Goal: Check status: Check status

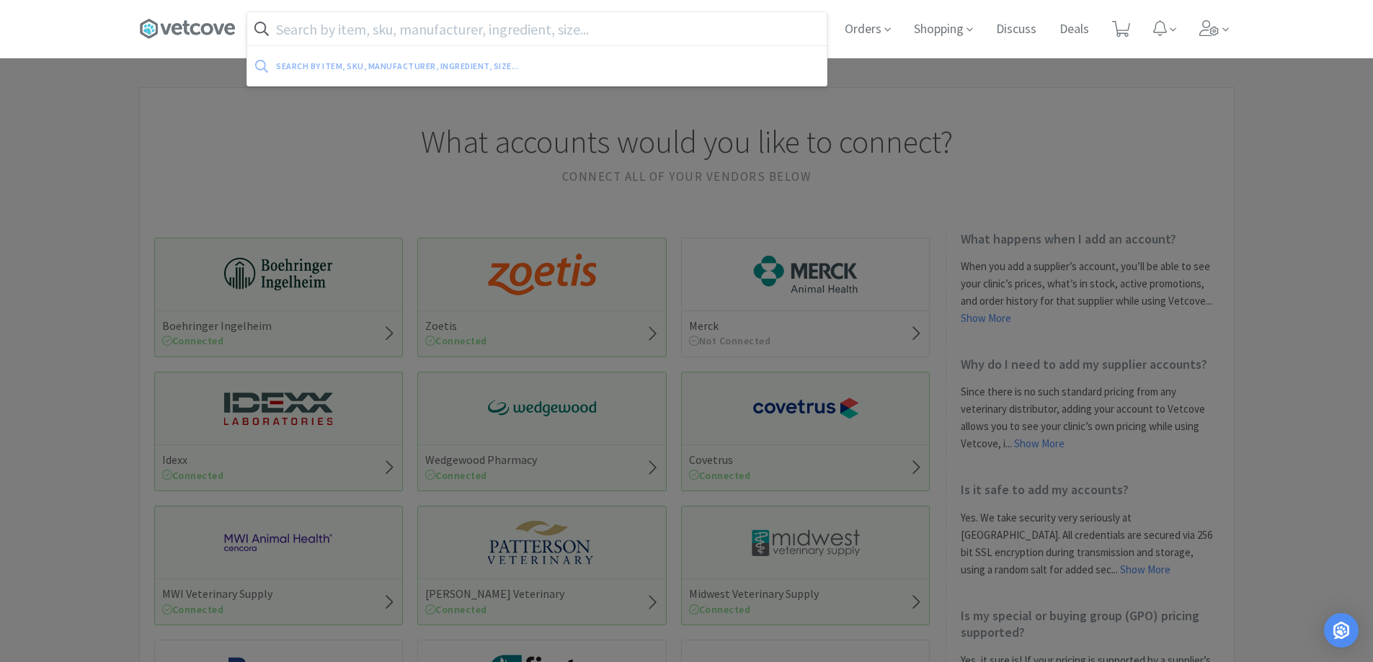
click at [457, 27] on input "text" at bounding box center [536, 28] width 579 height 33
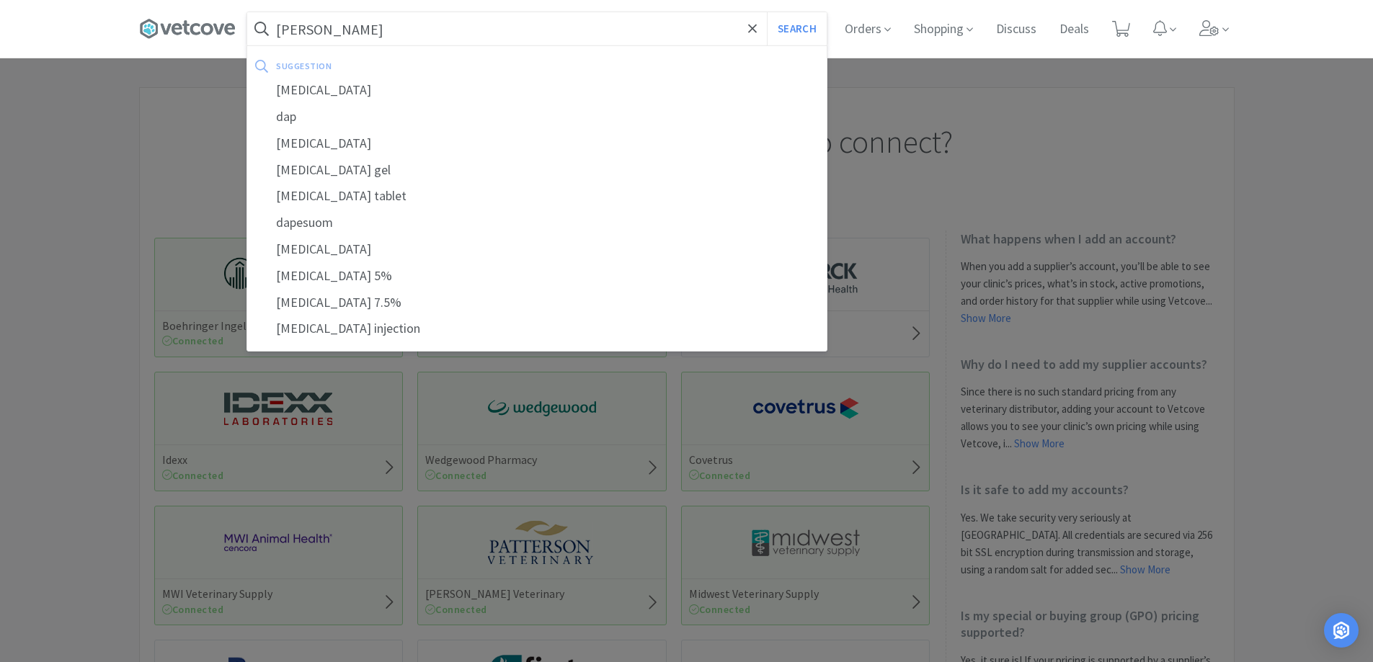
type input "[PERSON_NAME]"
click at [767, 12] on button "Search" at bounding box center [797, 28] width 60 height 33
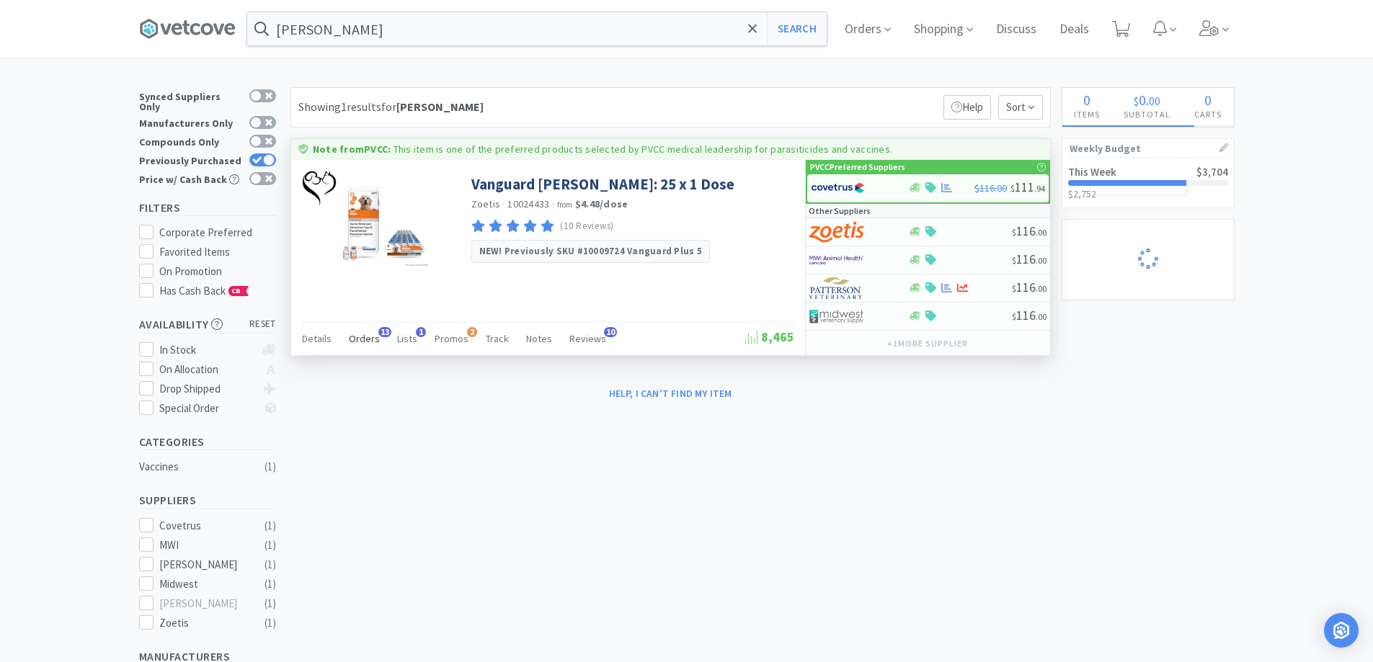
click at [368, 342] on span "Orders" at bounding box center [364, 338] width 31 height 13
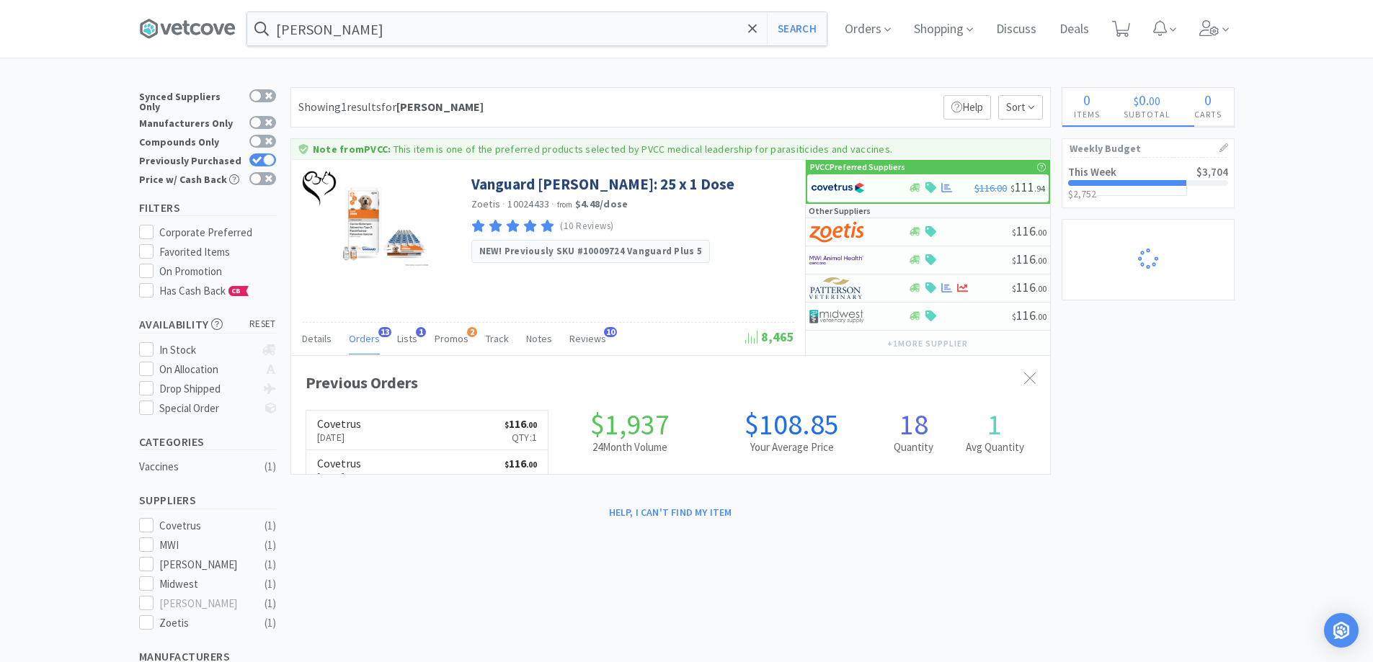
scroll to position [386, 759]
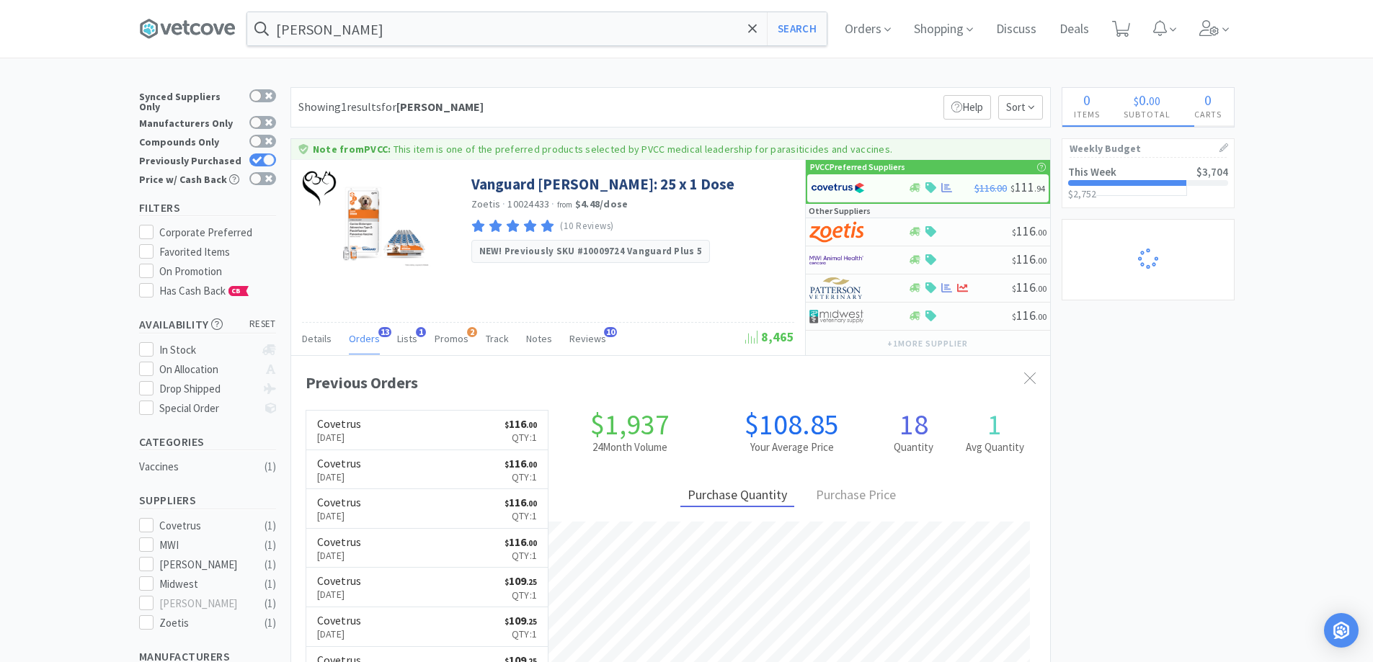
select select "3"
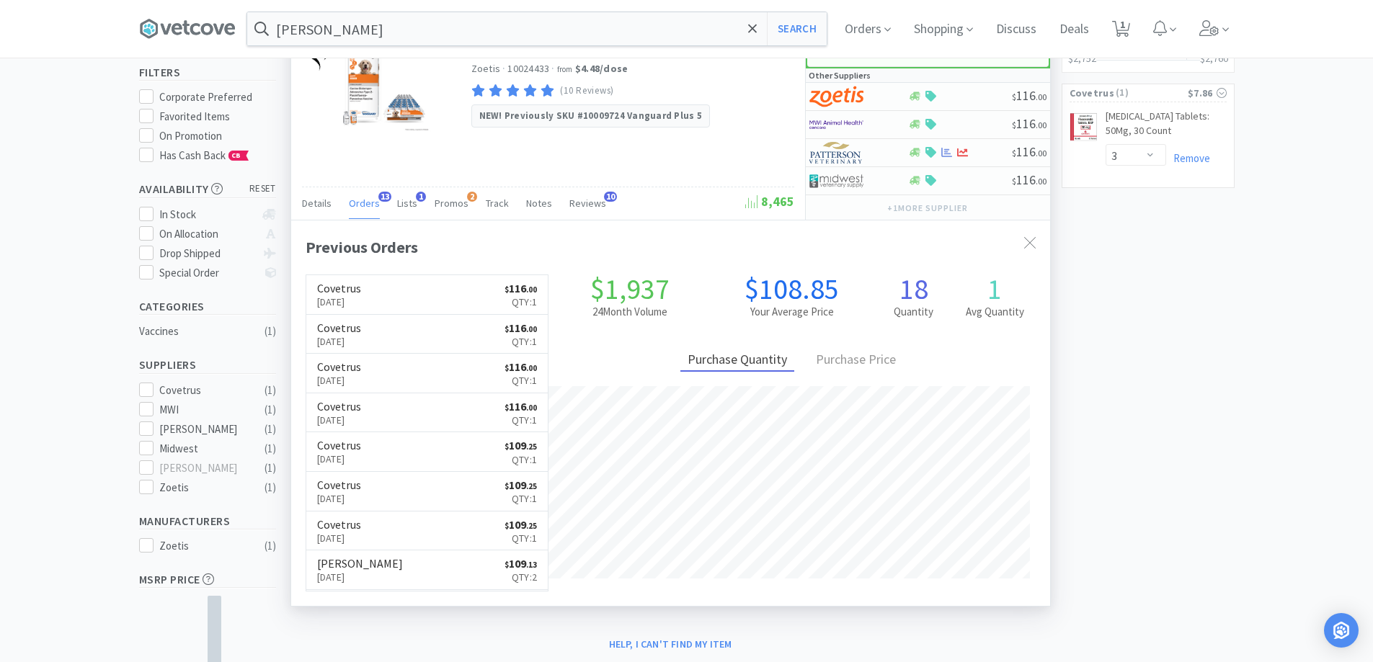
scroll to position [0, 0]
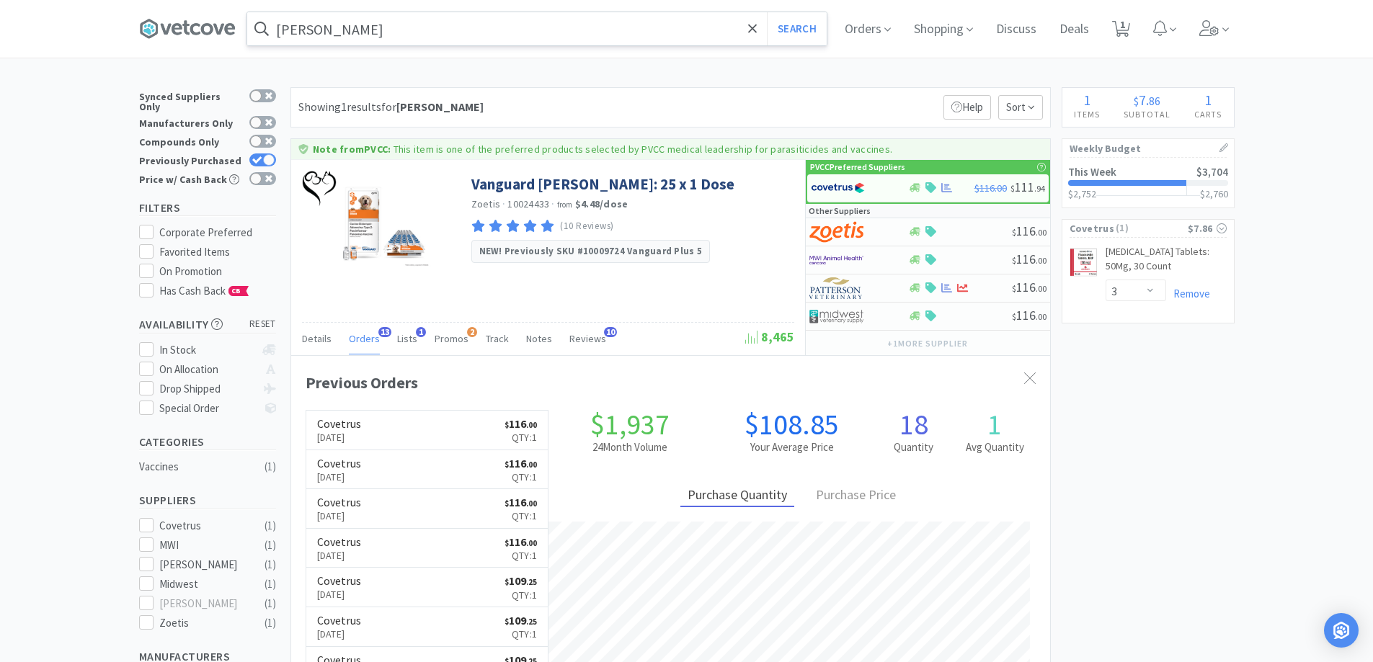
drag, startPoint x: 355, startPoint y: 51, endPoint x: 352, endPoint y: 44, distance: 7.8
click at [353, 48] on div "[PERSON_NAME] Search Orders Shopping Discuss Discuss Deals Deals 1 1" at bounding box center [686, 29] width 1095 height 58
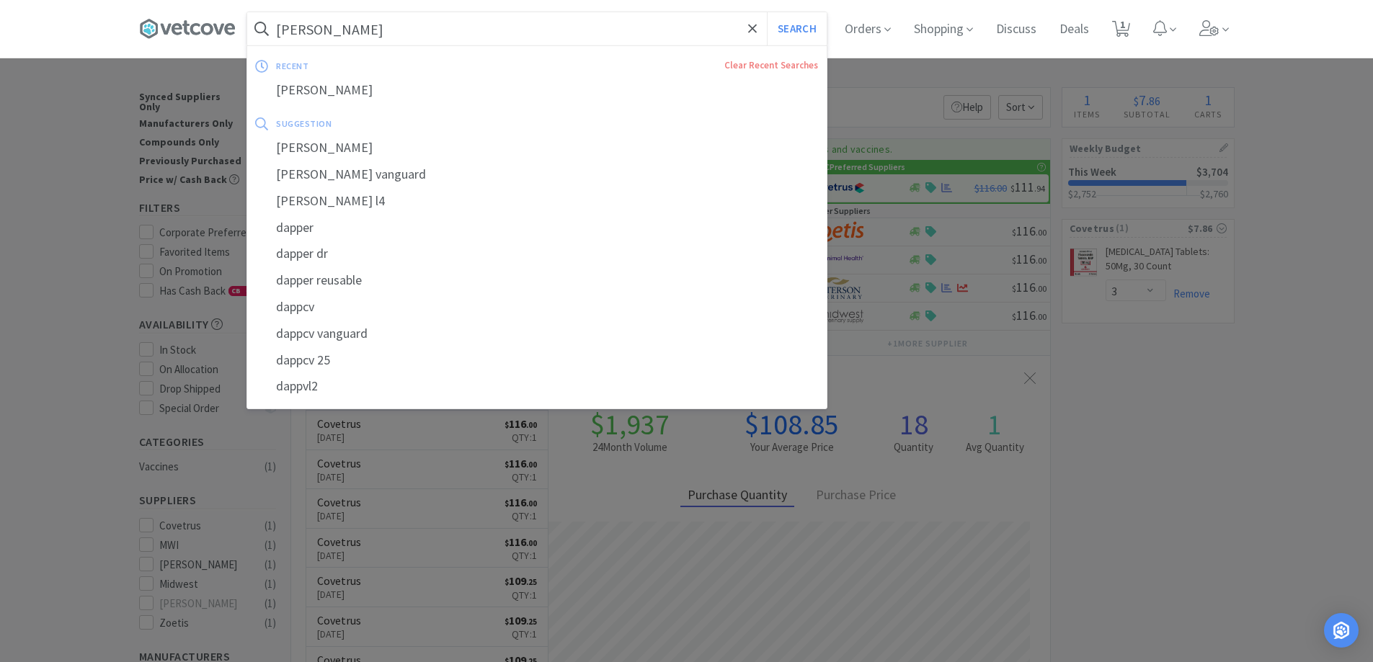
click at [349, 43] on input "[PERSON_NAME]" at bounding box center [536, 28] width 579 height 33
click at [347, 39] on input "[PERSON_NAME]" at bounding box center [536, 28] width 579 height 33
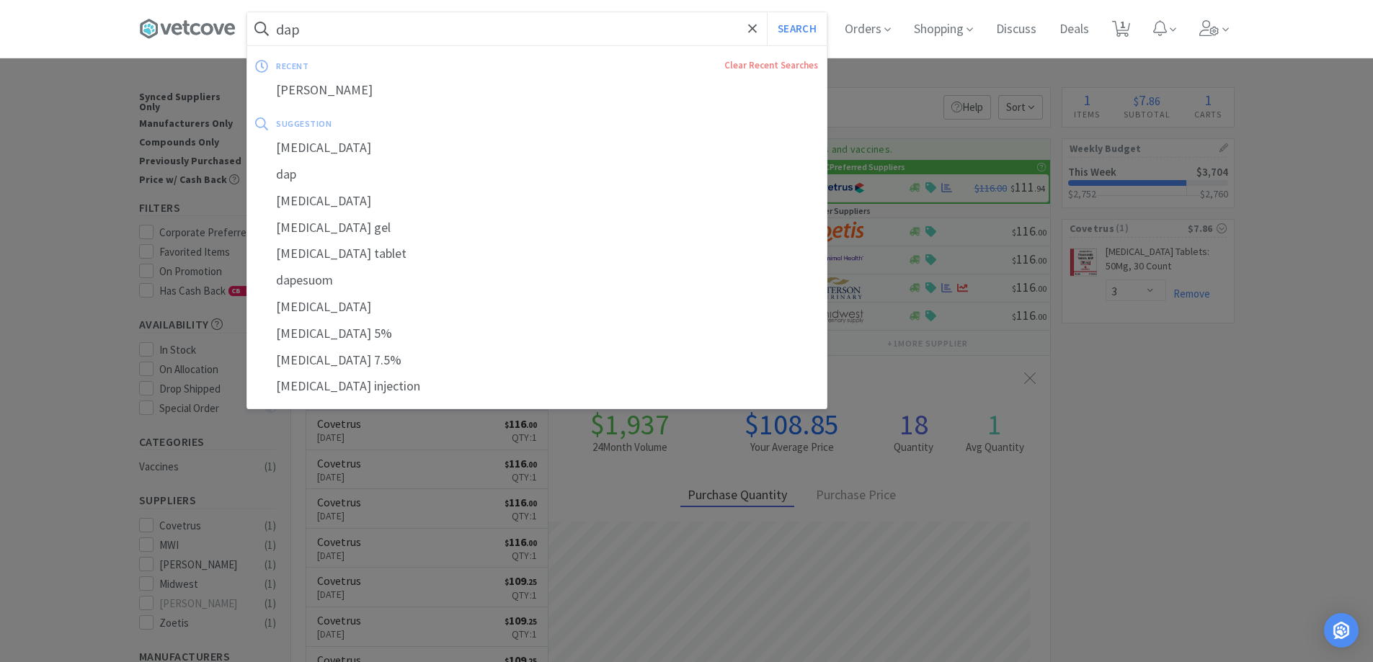
type input "dap"
click at [767, 12] on button "Search" at bounding box center [797, 28] width 60 height 33
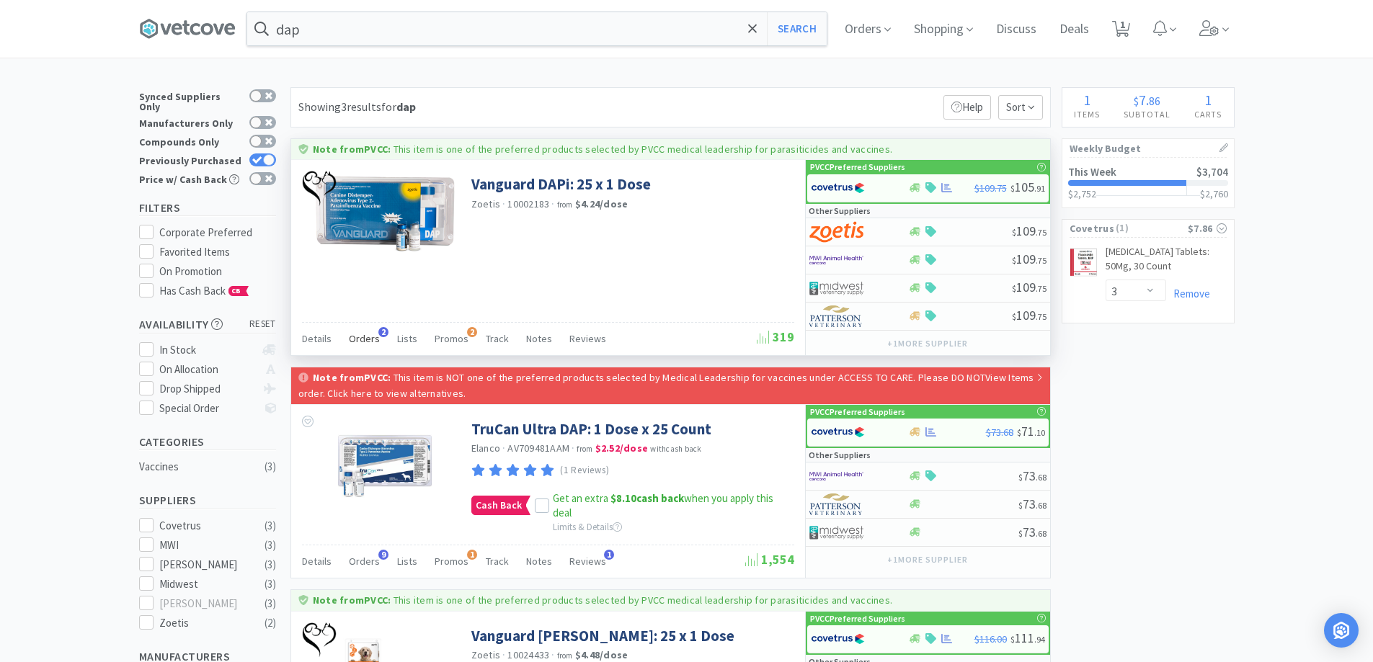
click at [373, 337] on span "Orders" at bounding box center [364, 338] width 31 height 13
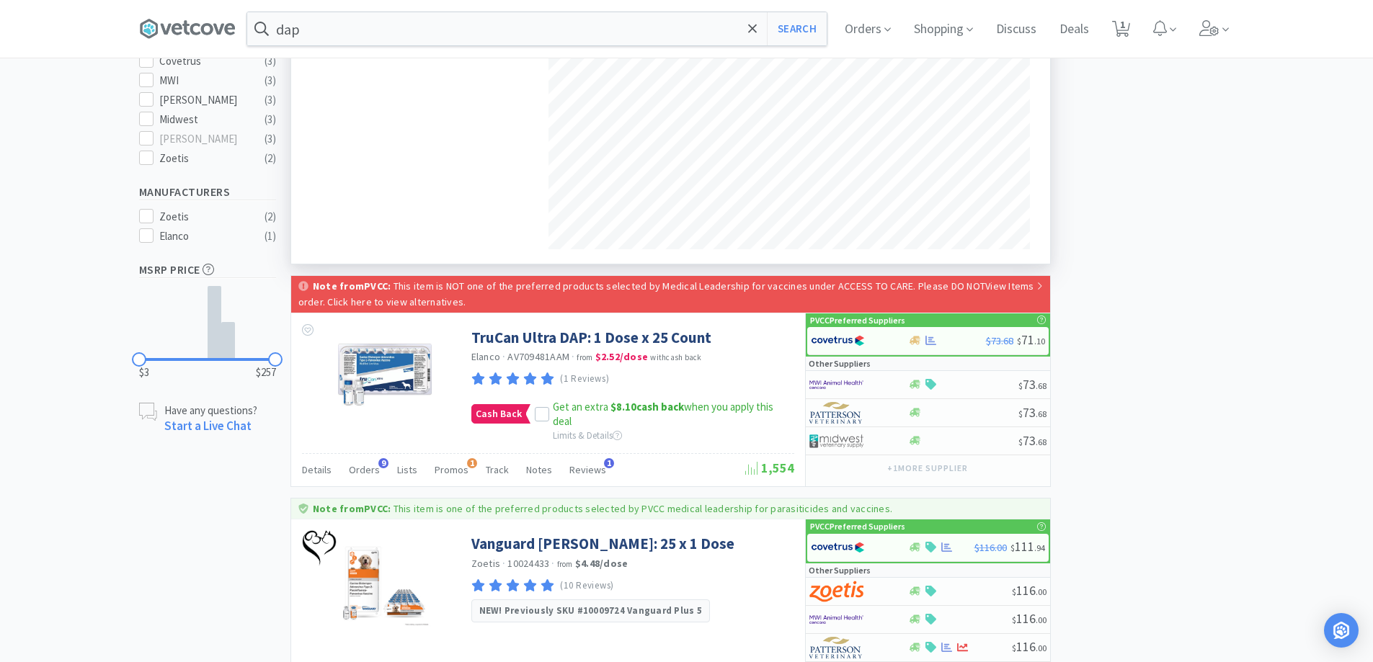
scroll to position [611, 0]
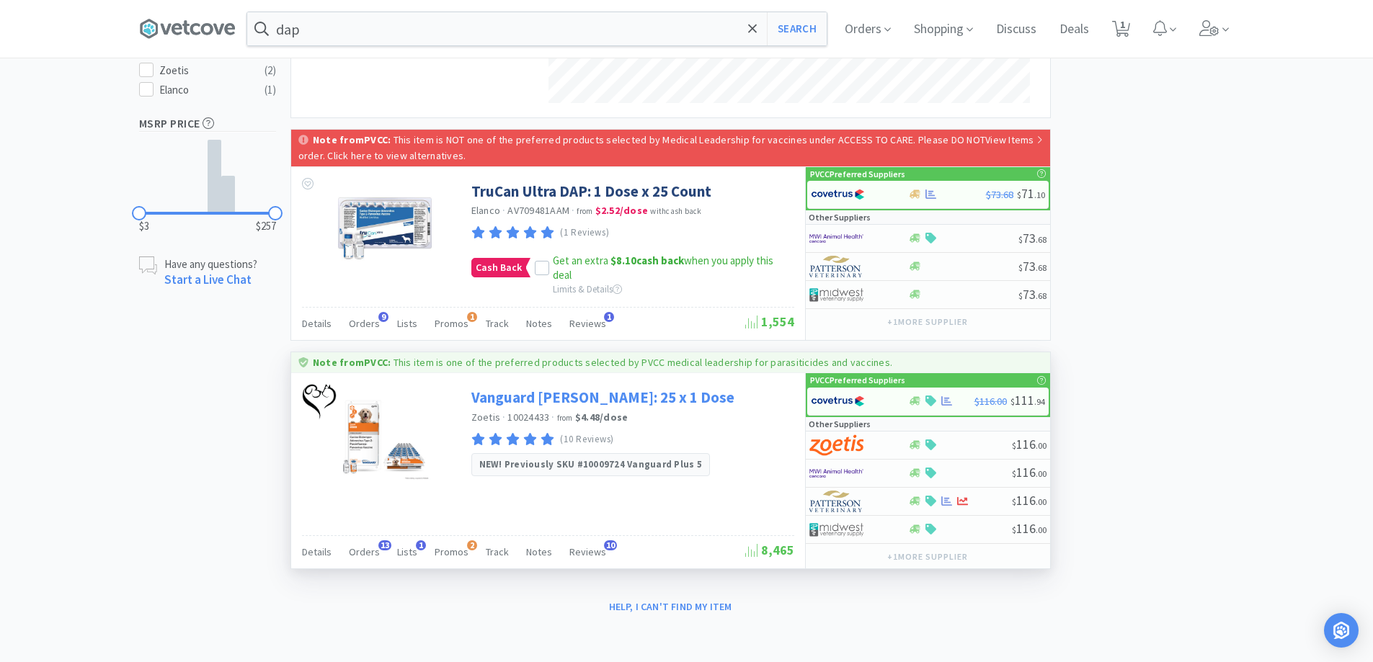
click at [567, 395] on link "Vanguard [PERSON_NAME]: 25 x 1 Dose" at bounding box center [602, 397] width 263 height 19
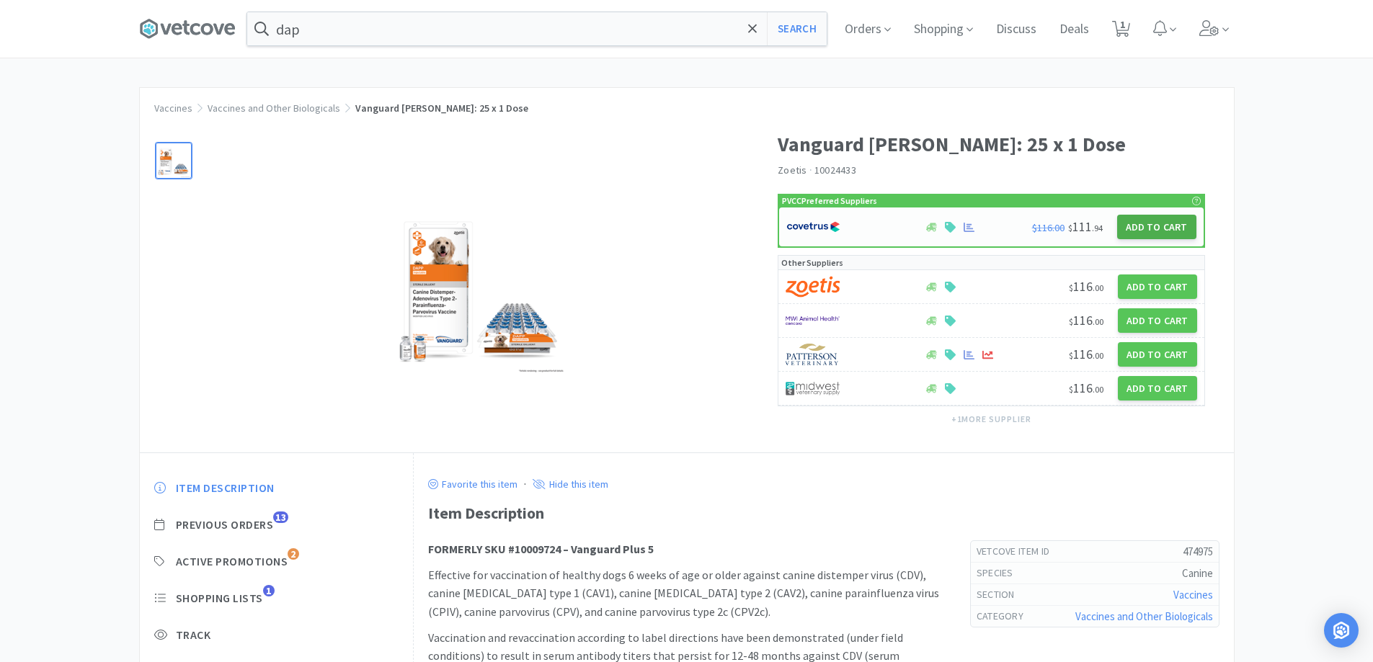
click at [1189, 225] on button "Add to Cart" at bounding box center [1156, 227] width 79 height 24
select select "1"
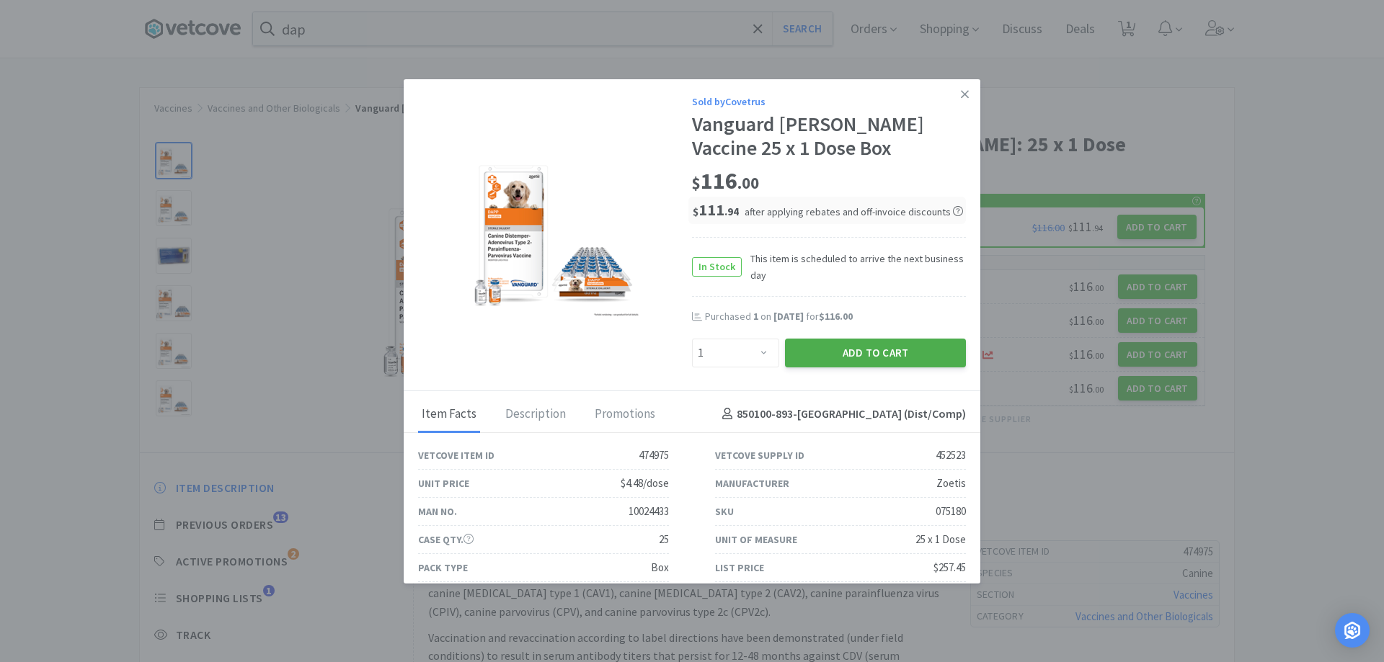
click at [839, 357] on button "Add to Cart" at bounding box center [875, 353] width 181 height 29
select select "1"
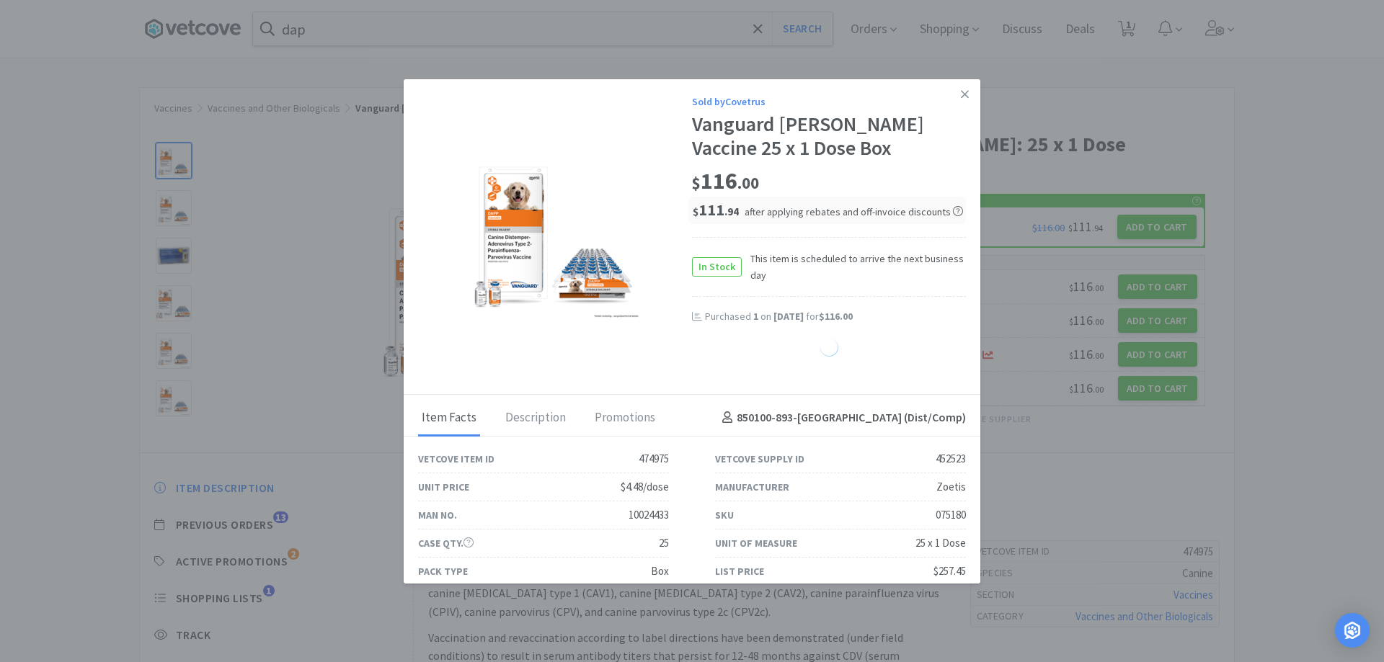
select select "1"
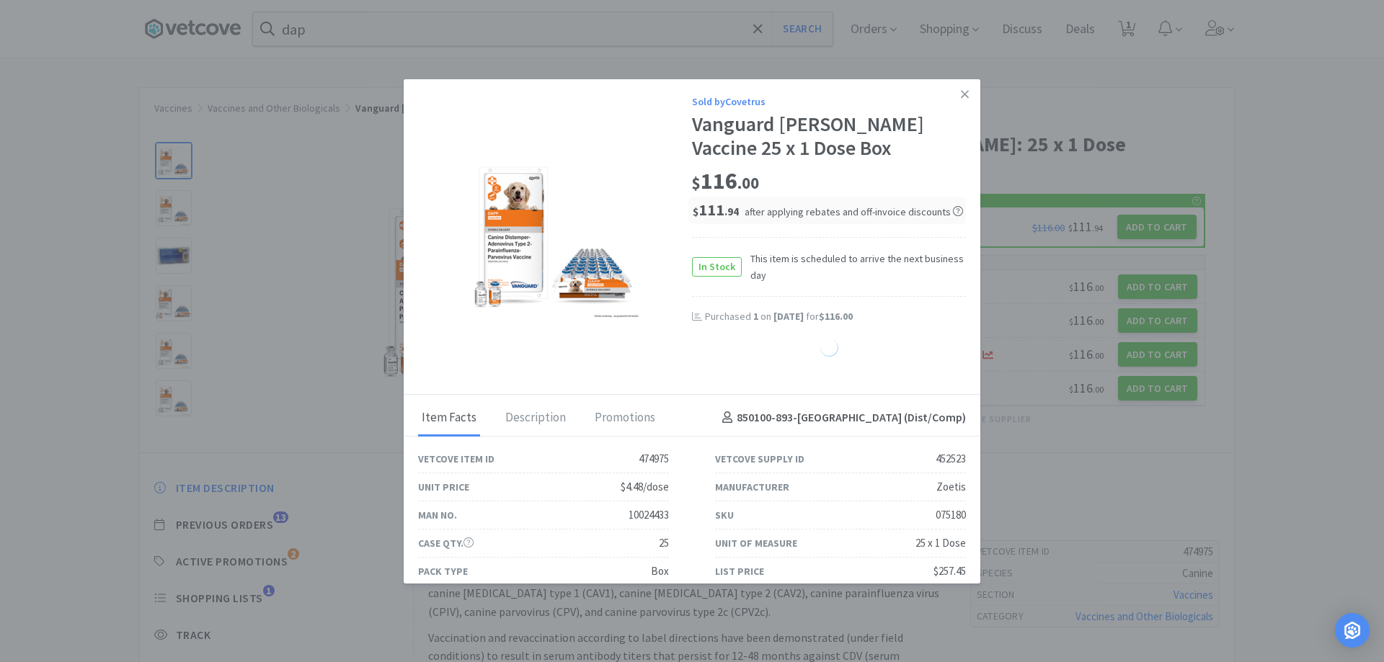
select select "1"
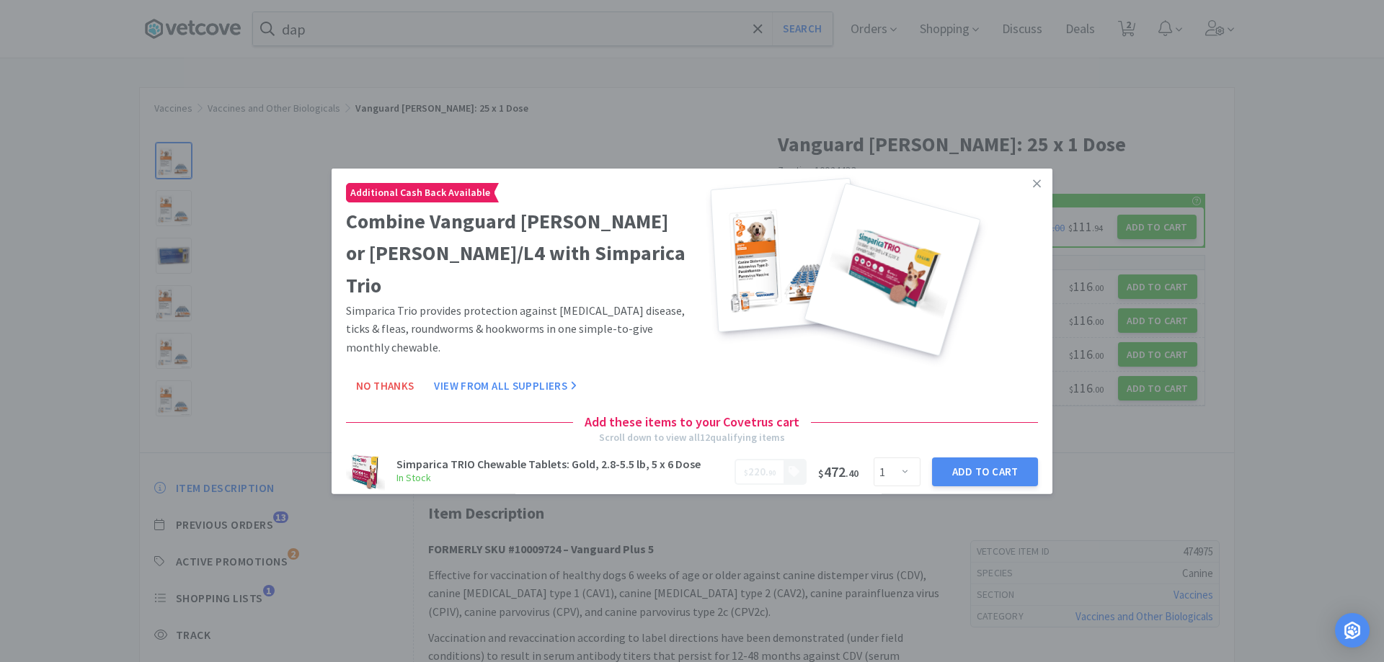
click at [1030, 197] on link at bounding box center [1036, 183] width 25 height 31
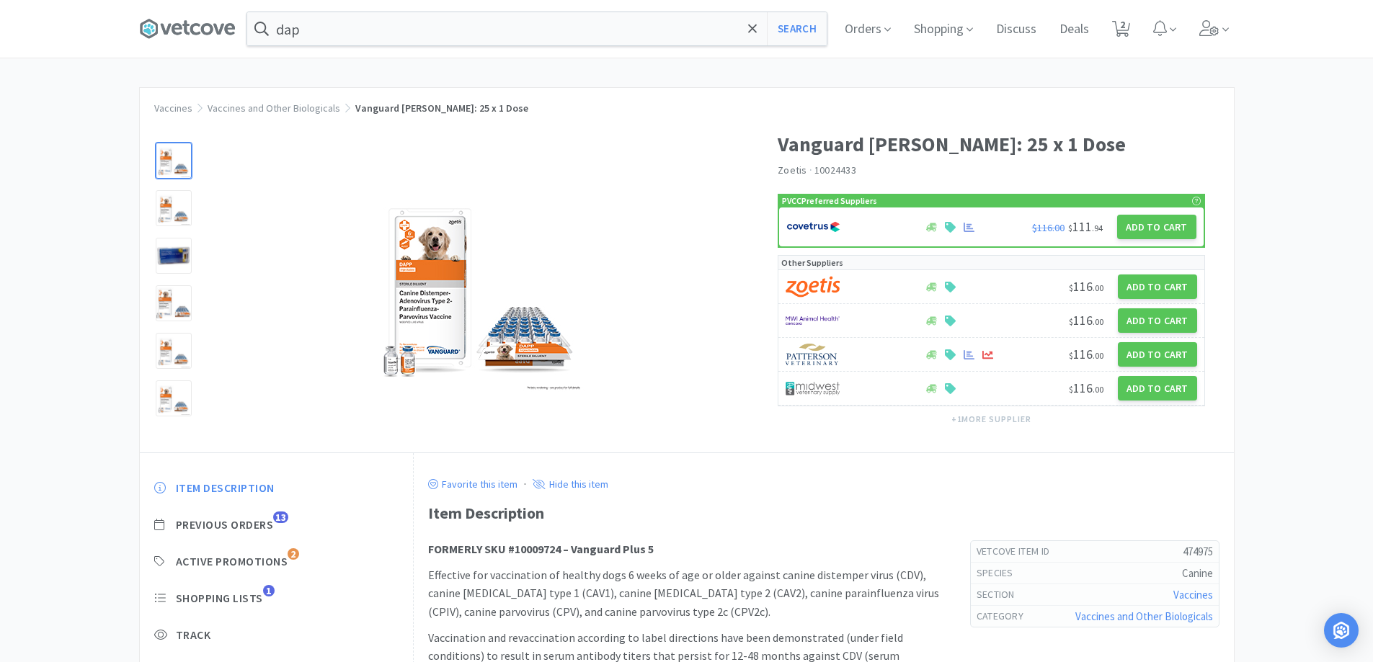
scroll to position [273, 0]
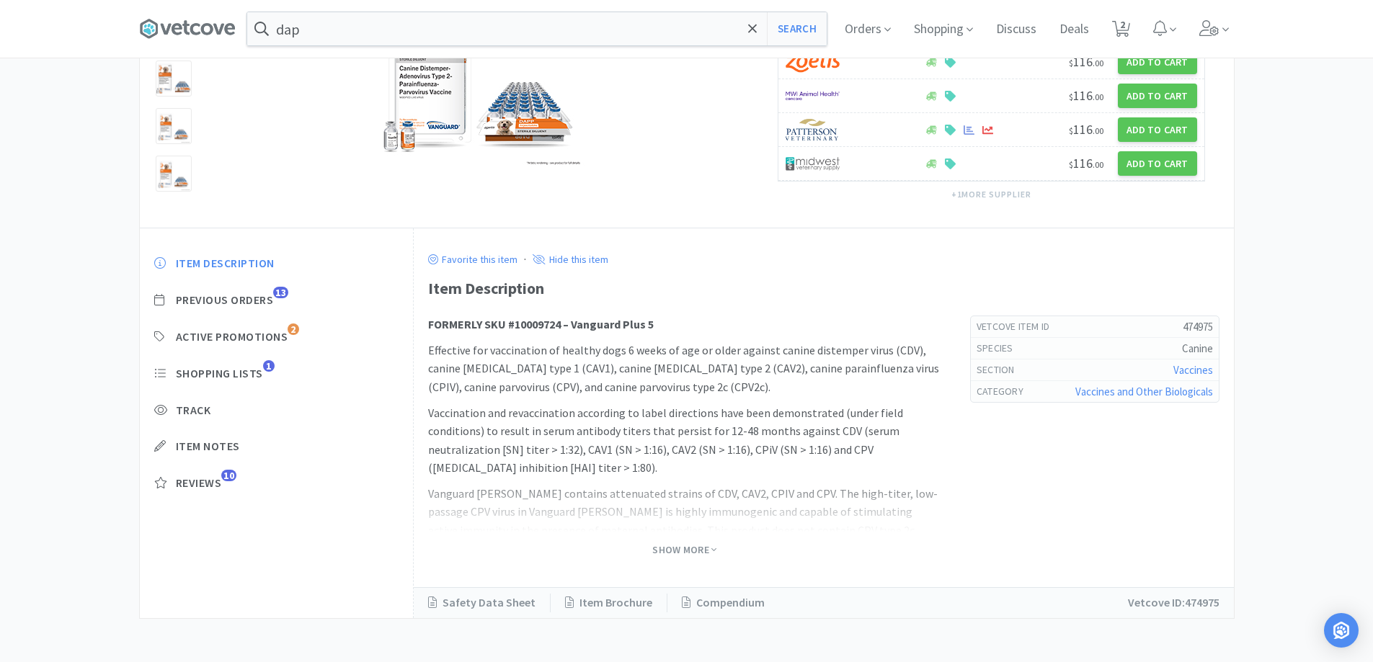
select select "3"
select select "1"
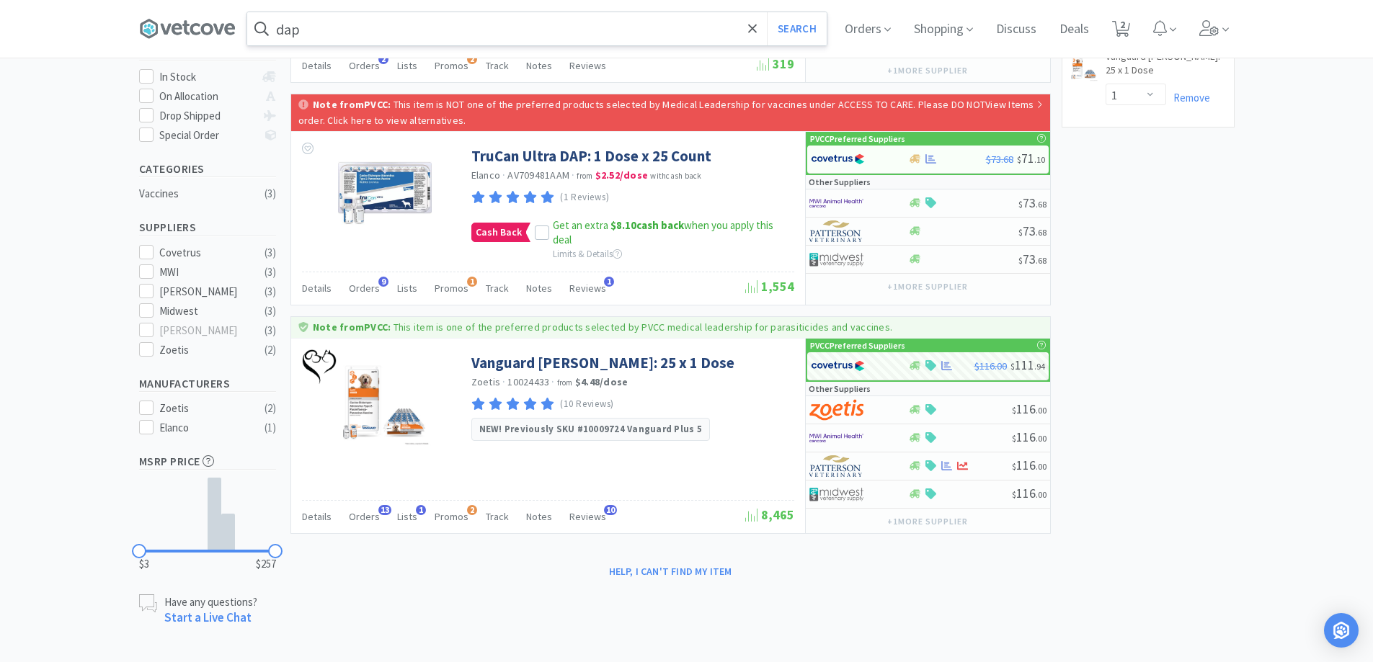
click at [481, 38] on input "dap" at bounding box center [536, 28] width 579 height 33
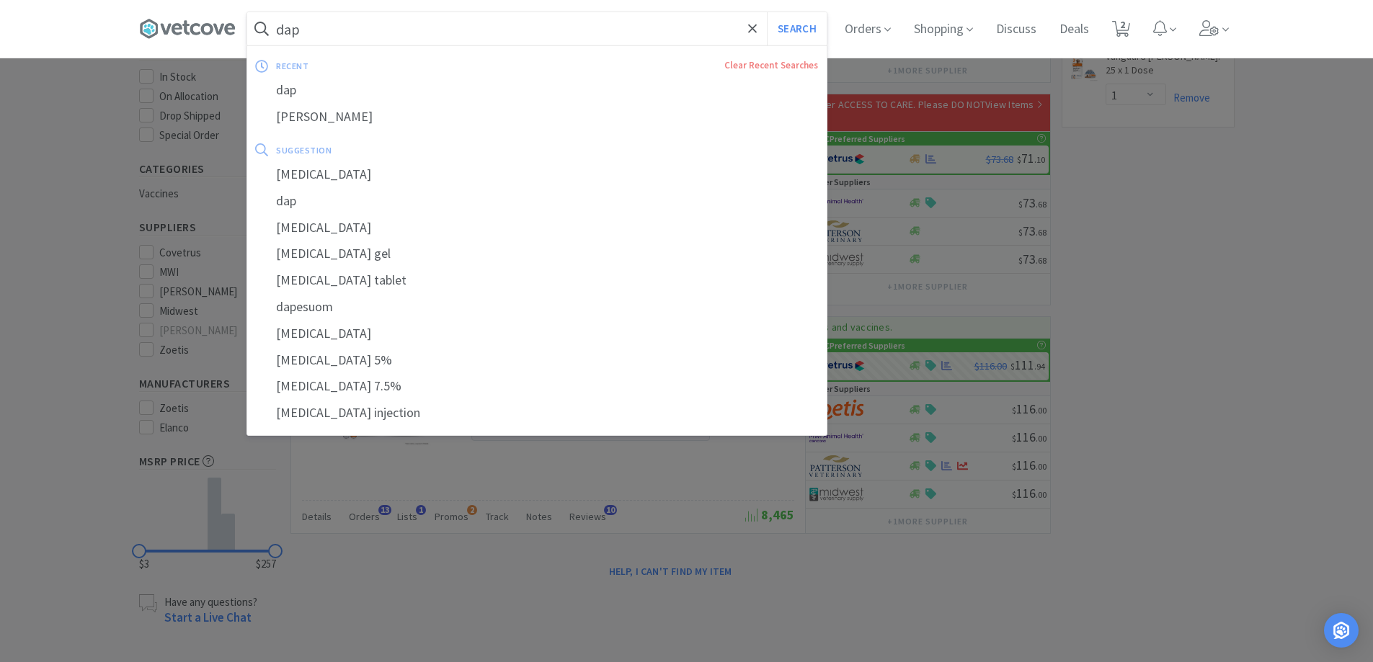
click at [767, 12] on button "Search" at bounding box center [797, 28] width 60 height 33
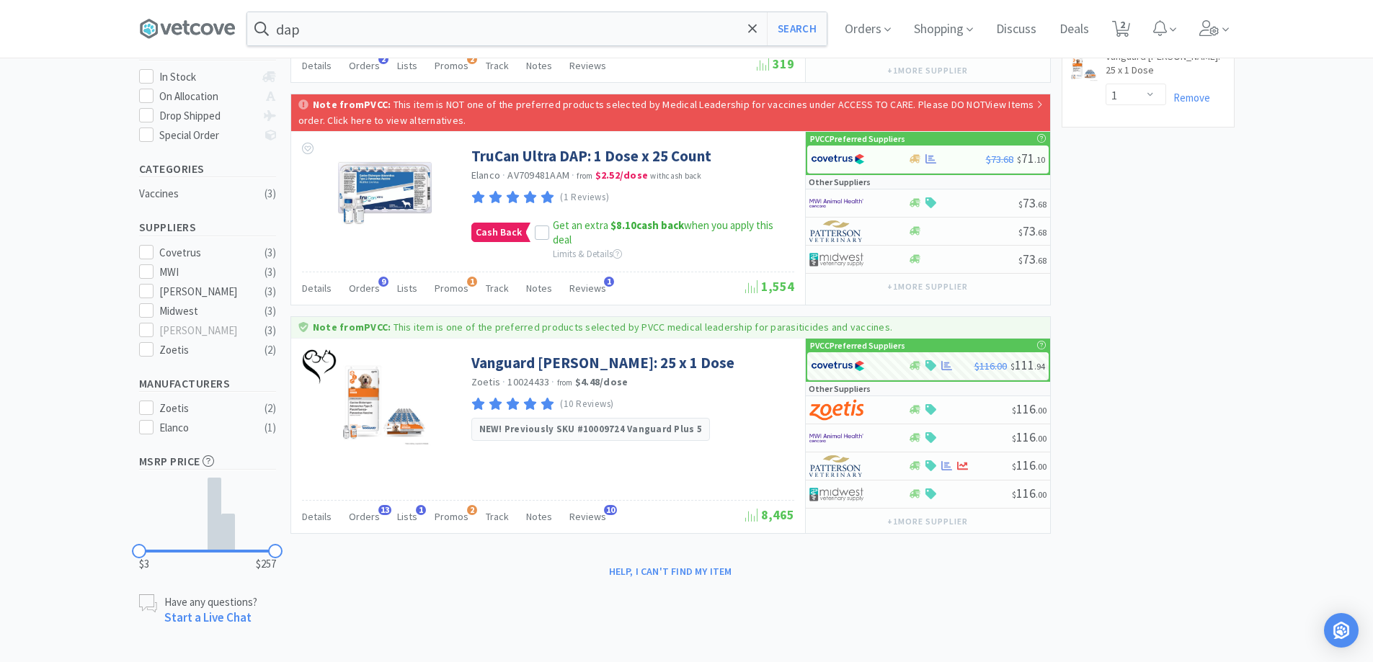
scroll to position [0, 0]
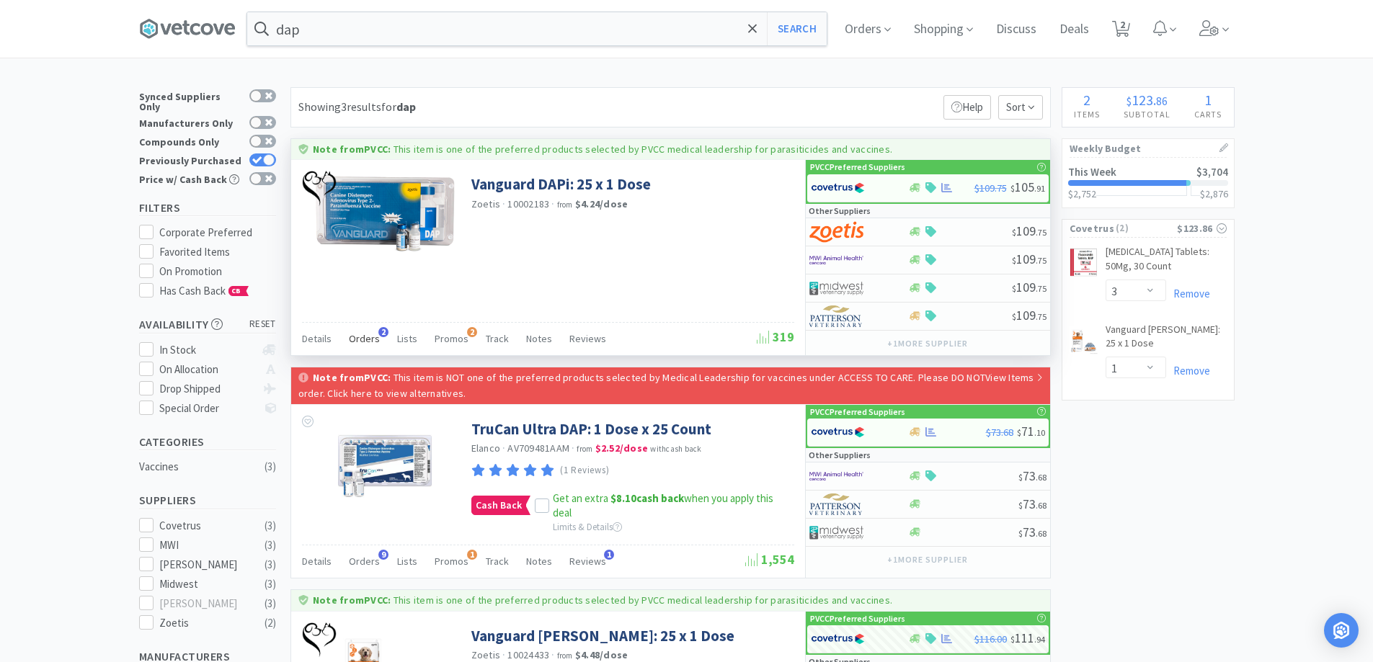
click at [369, 343] on span "Orders" at bounding box center [364, 338] width 31 height 13
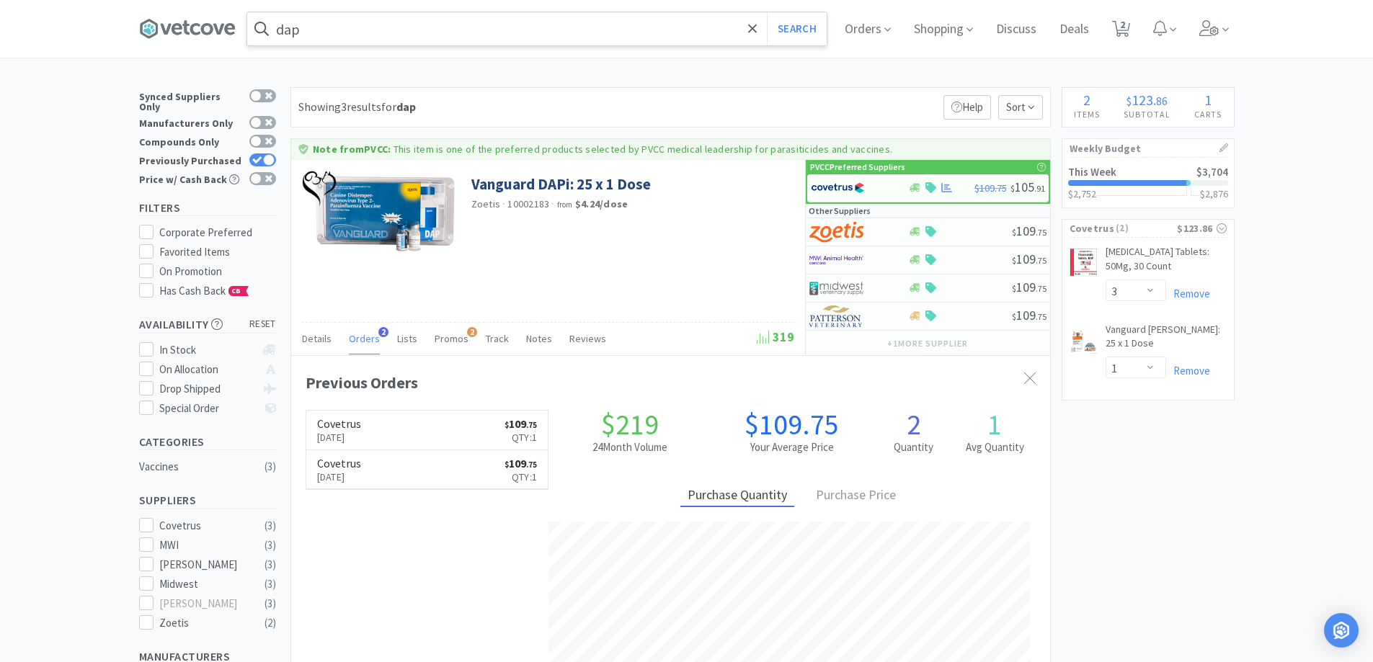
click at [327, 40] on input "dap" at bounding box center [536, 28] width 579 height 33
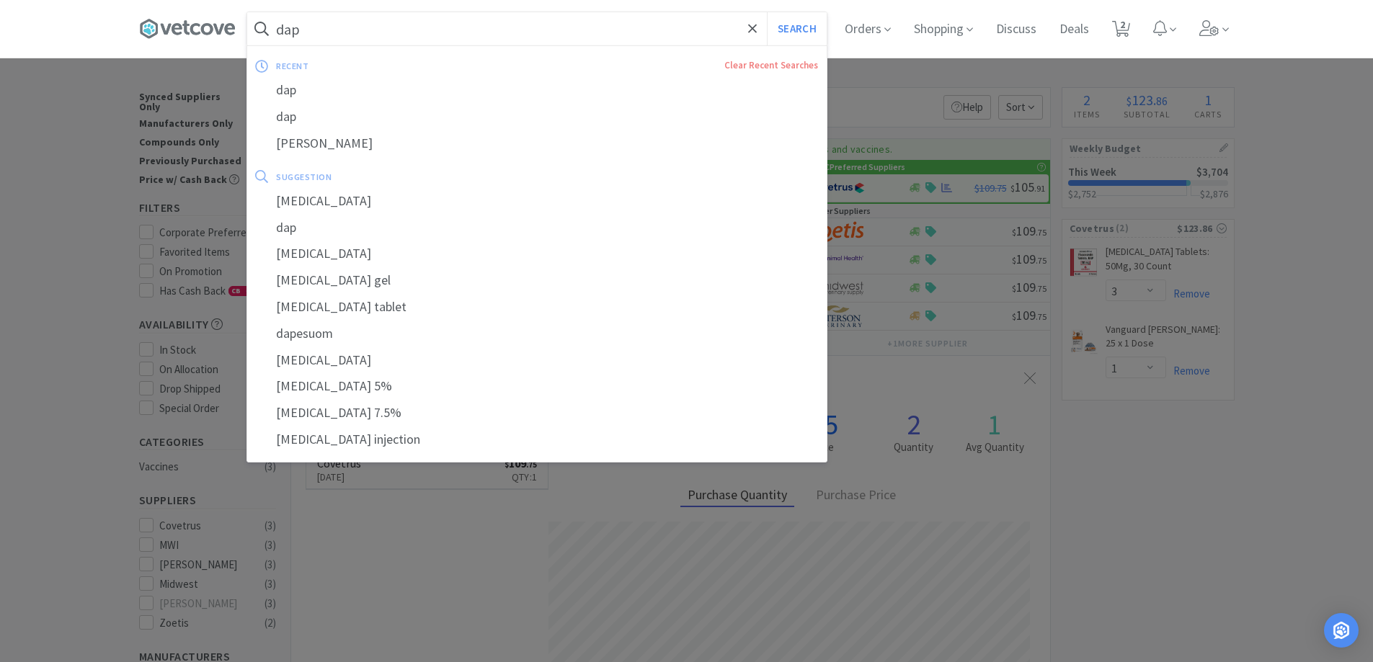
click at [361, 24] on input "dap" at bounding box center [536, 28] width 579 height 33
click at [343, 45] on input "dap" at bounding box center [536, 28] width 579 height 33
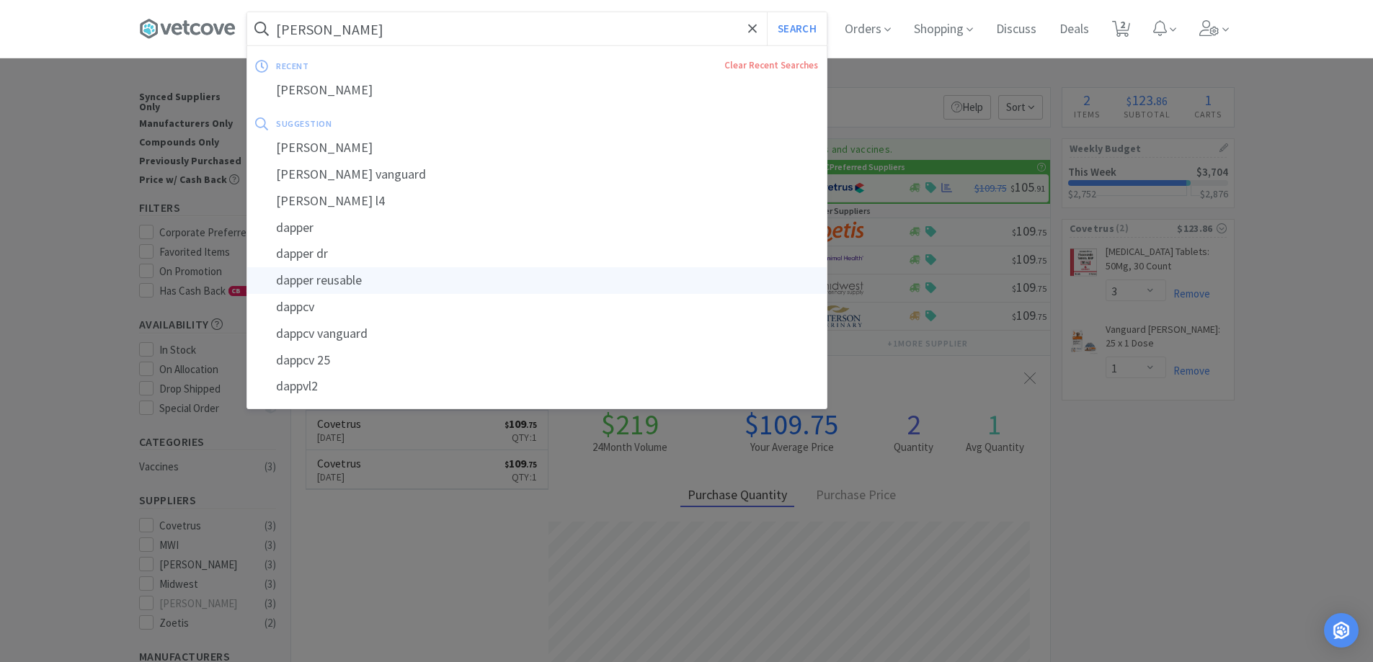
click at [767, 12] on button "Search" at bounding box center [797, 28] width 60 height 33
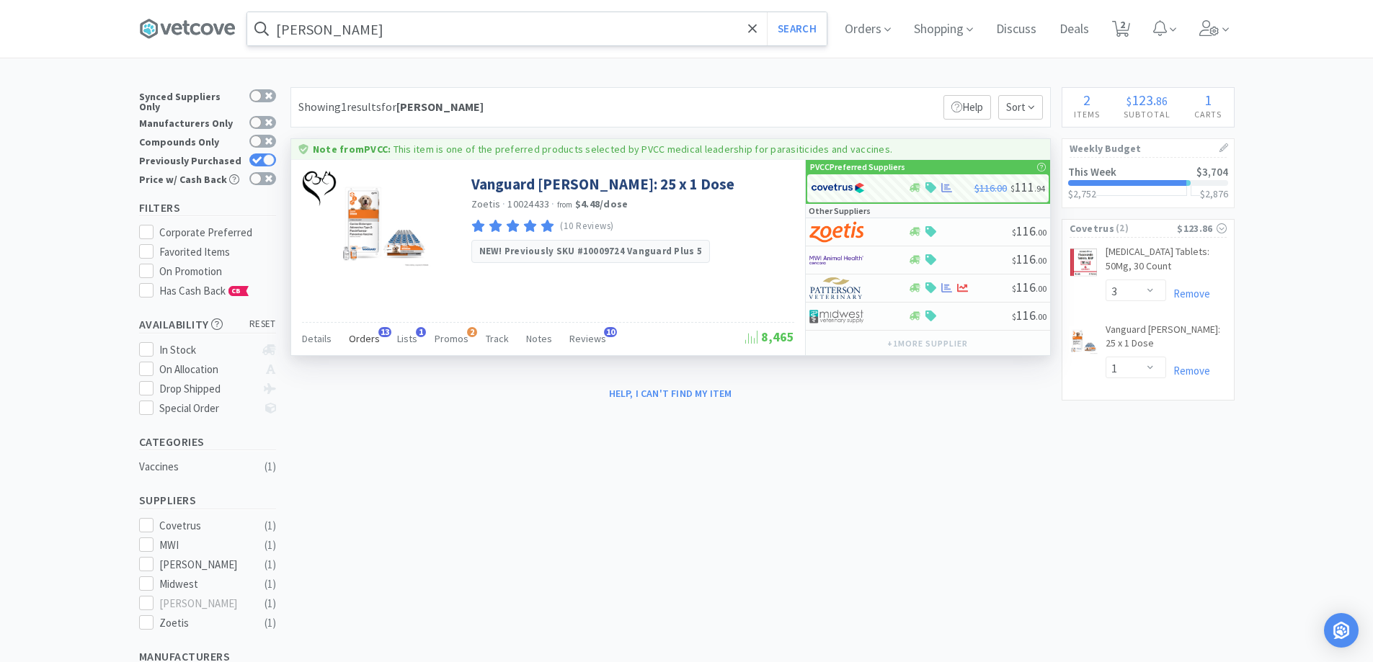
click at [363, 339] on span "Orders" at bounding box center [364, 338] width 31 height 13
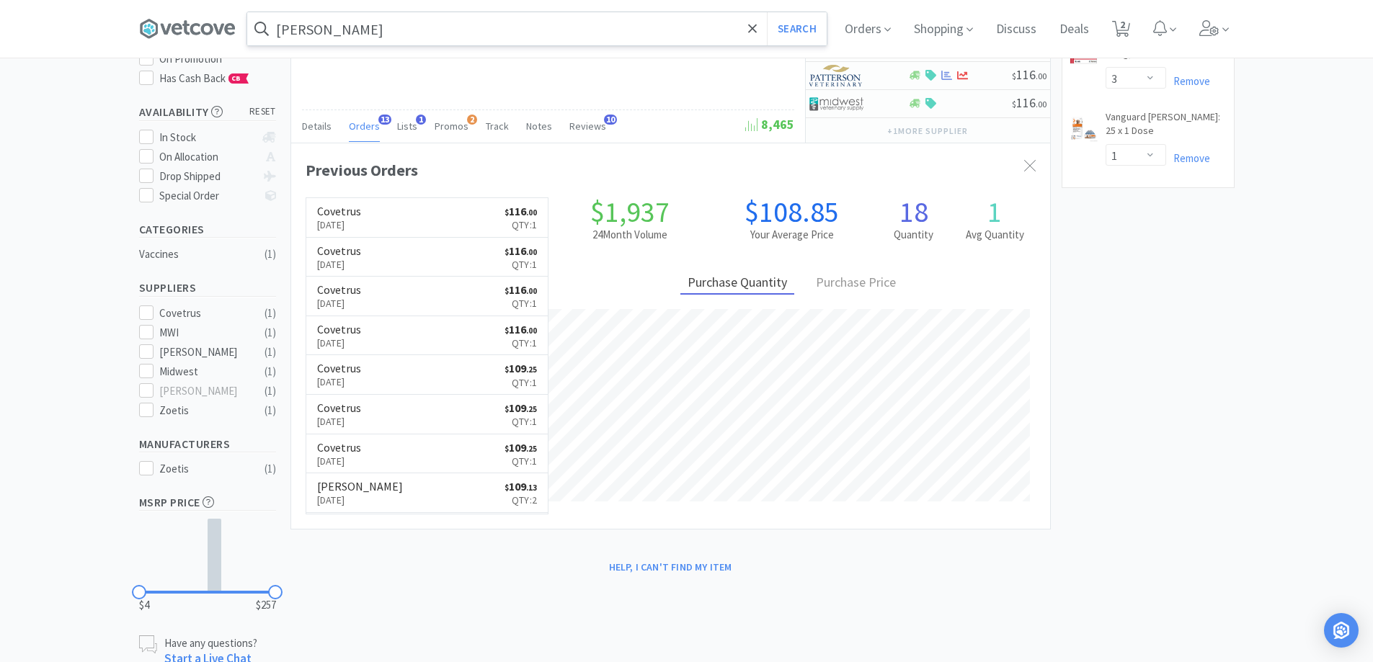
scroll to position [254, 0]
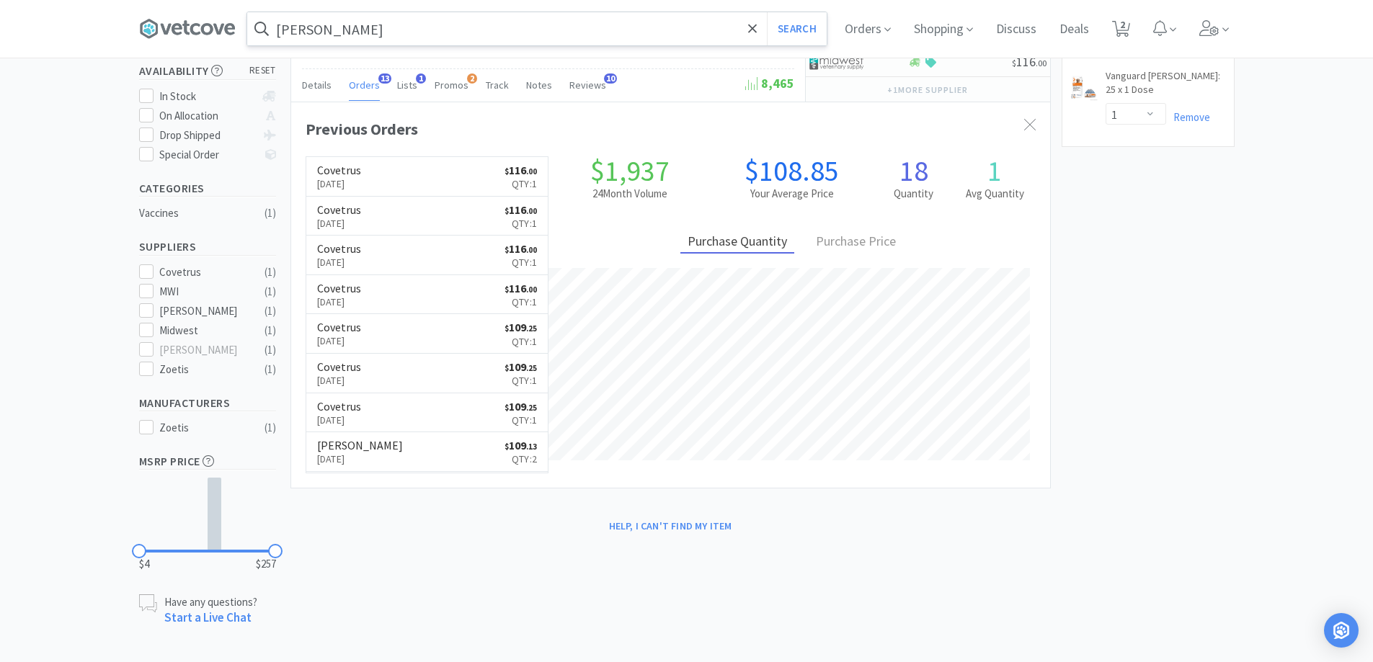
click at [335, 25] on input "[PERSON_NAME]" at bounding box center [536, 28] width 579 height 33
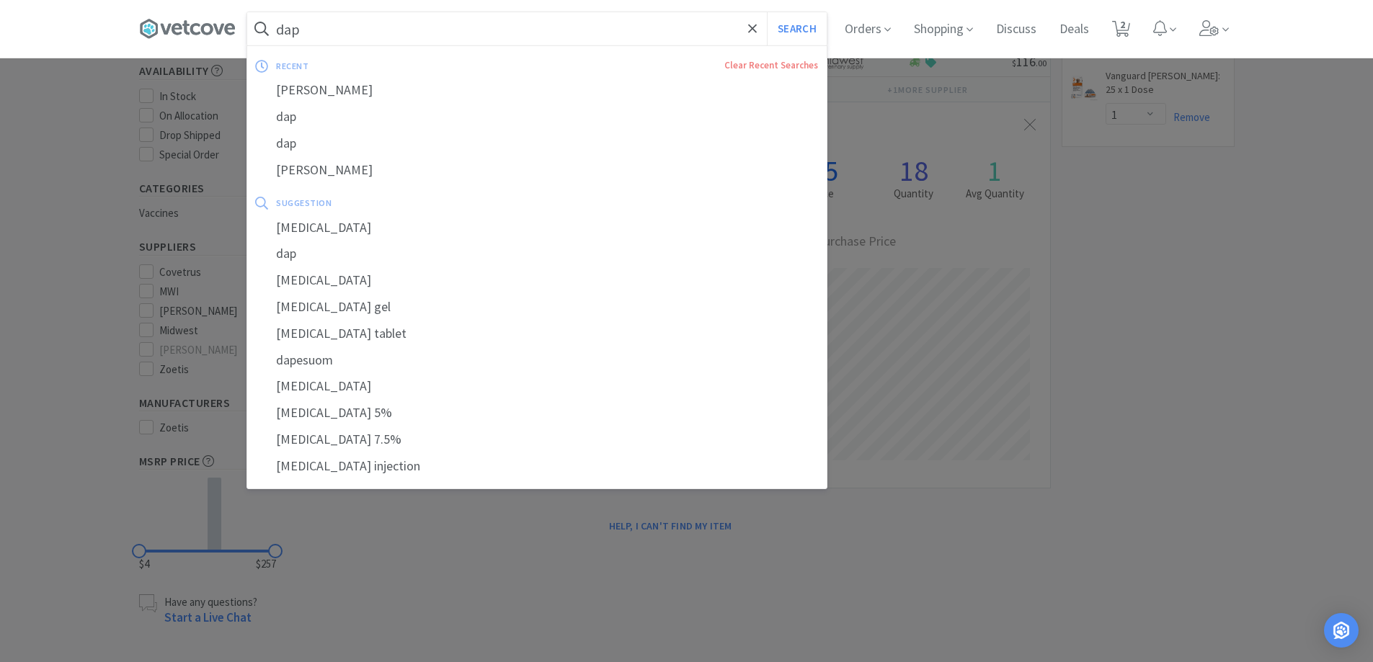
type input "dap"
click at [767, 12] on button "Search" at bounding box center [797, 28] width 60 height 33
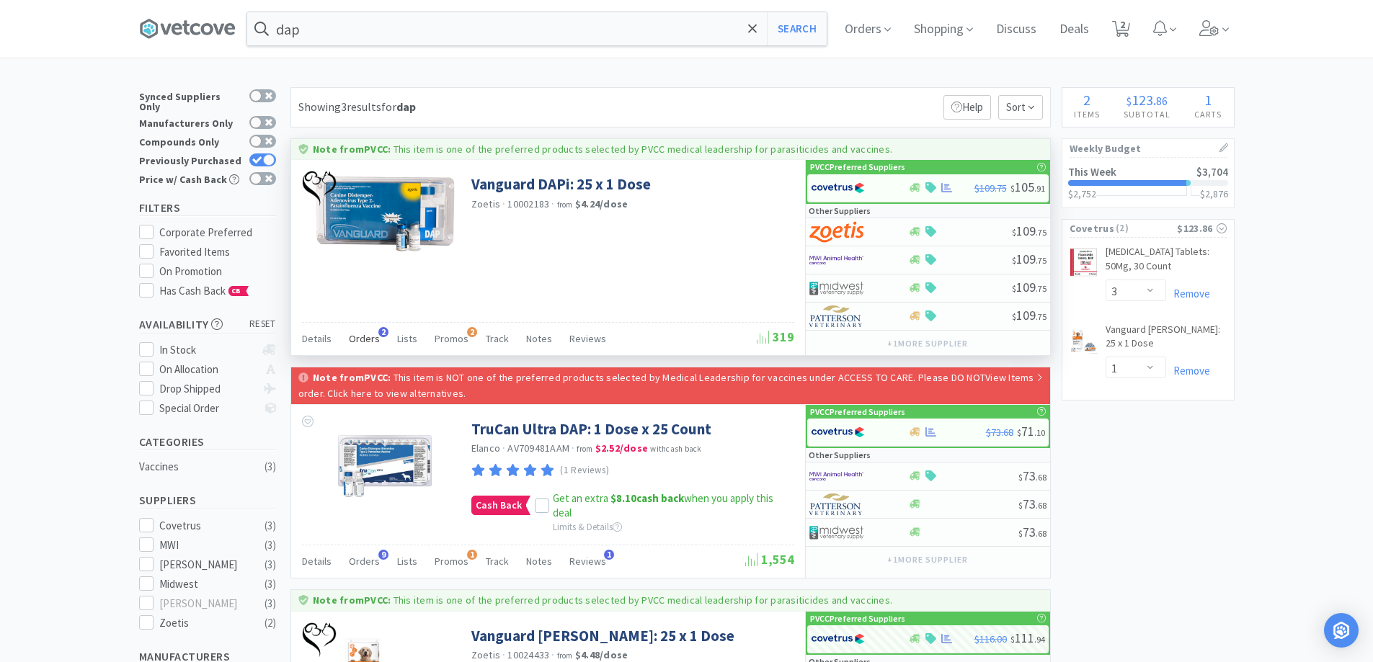
click at [373, 338] on span "Orders" at bounding box center [364, 338] width 31 height 13
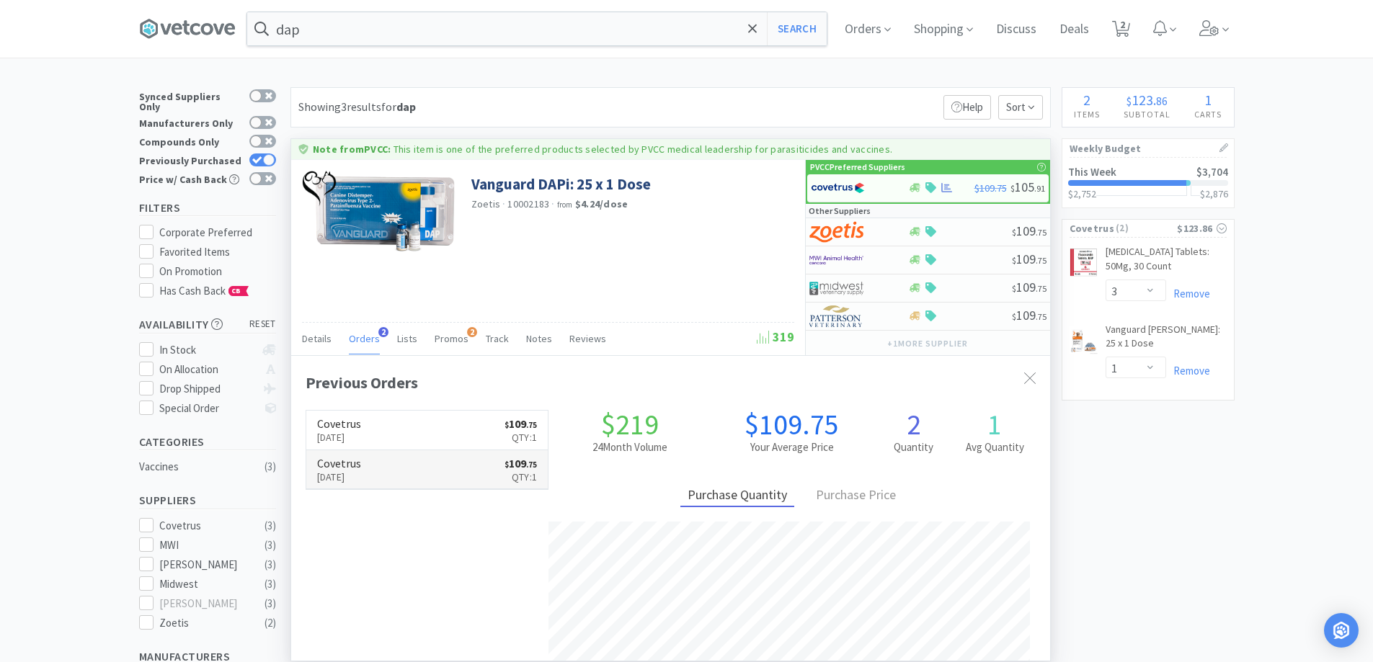
scroll to position [373, 759]
click at [361, 480] on p "[DATE]" at bounding box center [339, 477] width 44 height 16
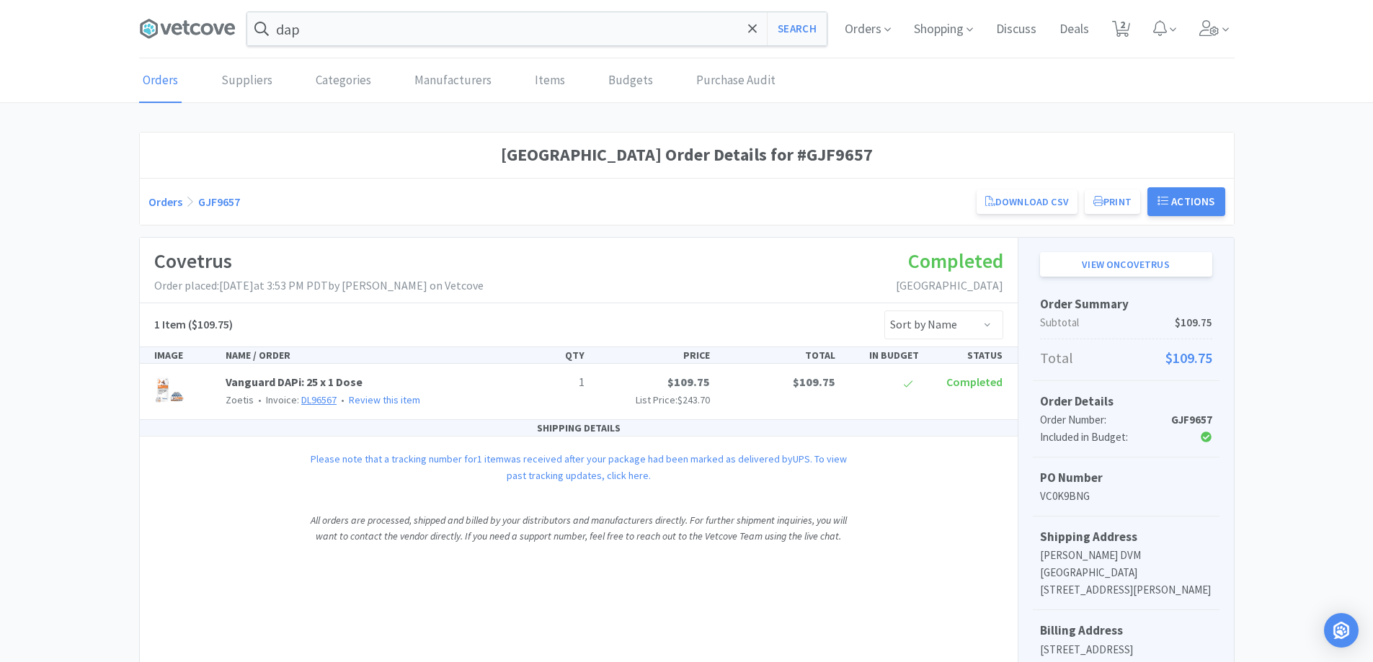
click at [322, 402] on link "DL96567" at bounding box center [318, 399] width 35 height 13
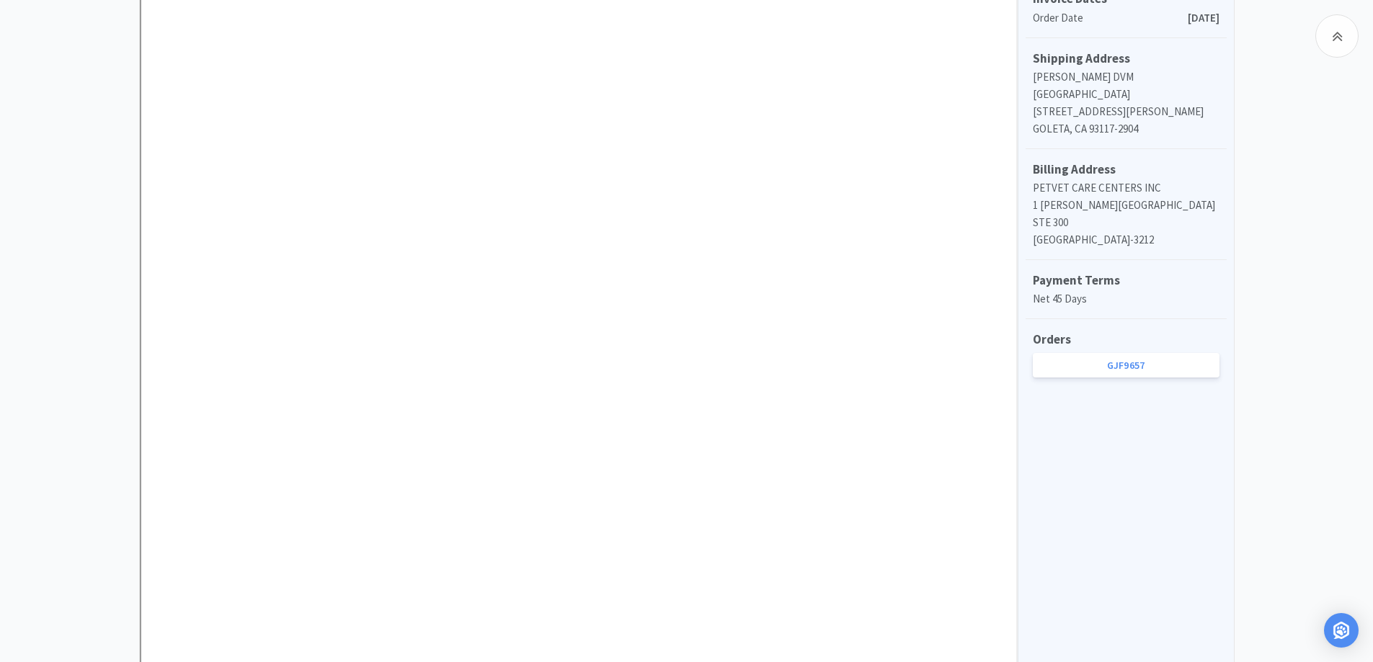
scroll to position [504, 0]
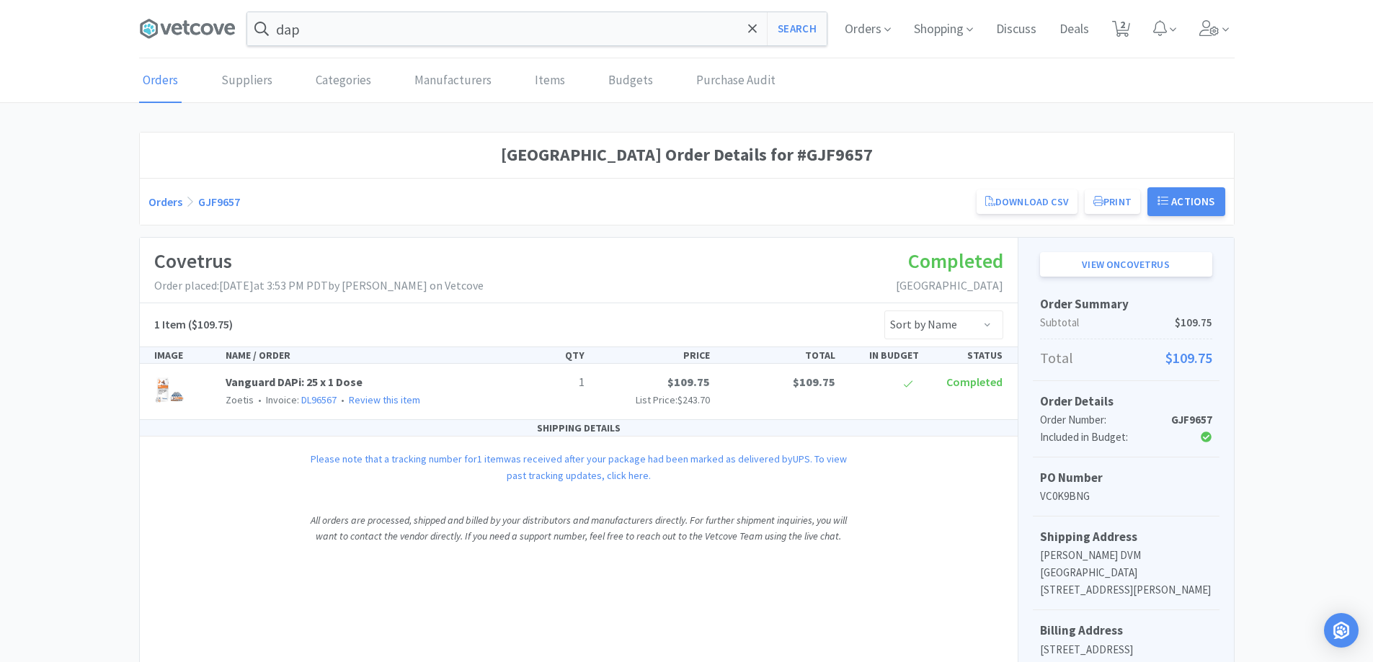
select select "3"
select select "1"
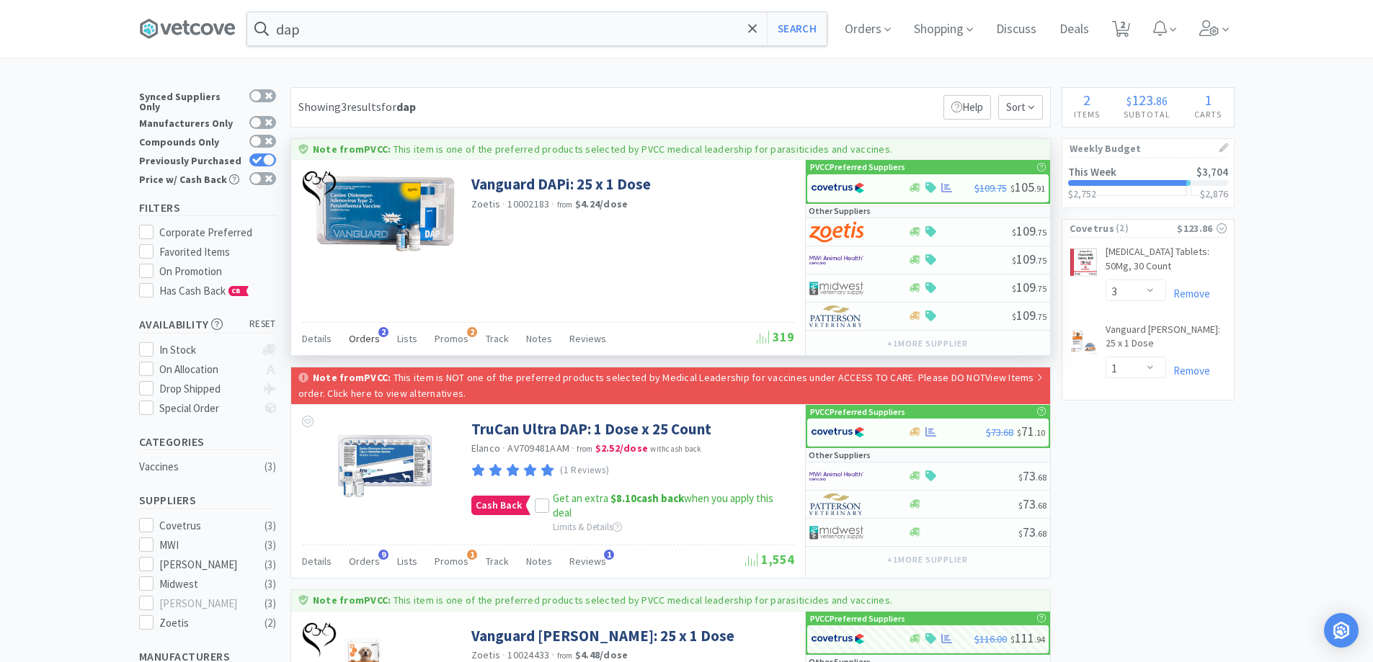
click at [360, 341] on span "Orders" at bounding box center [364, 338] width 31 height 13
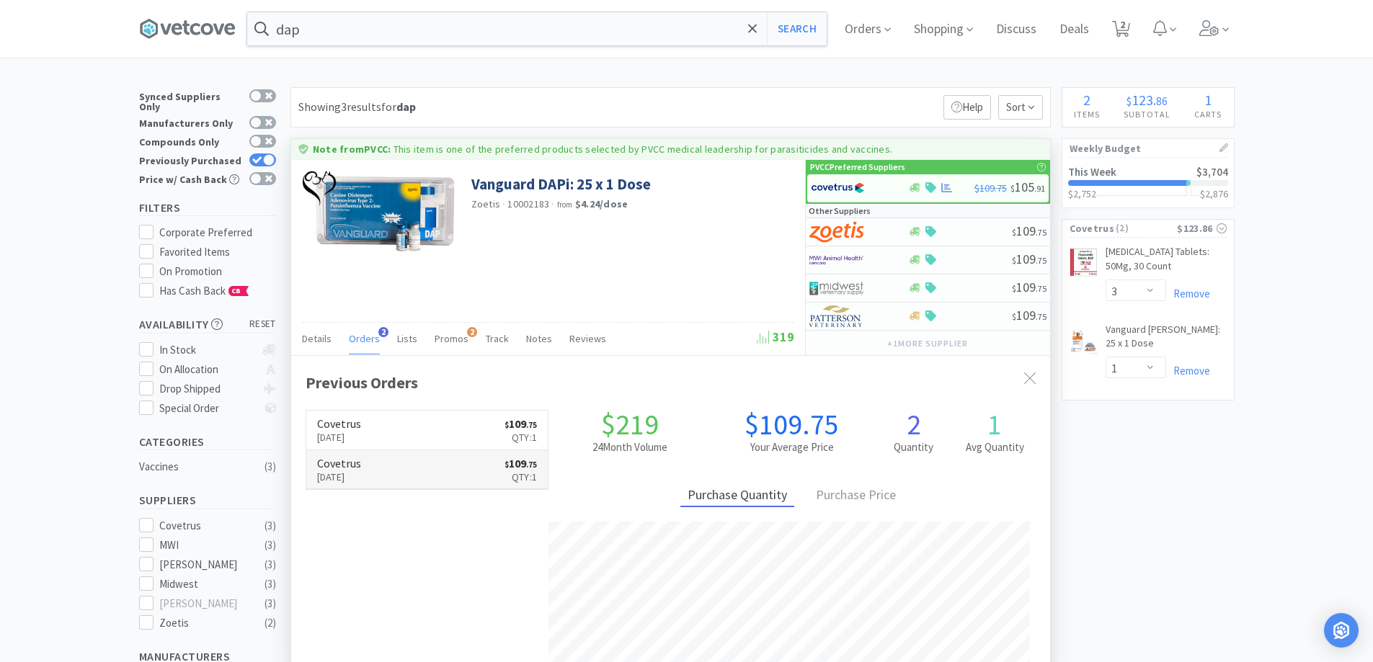
scroll to position [373, 759]
click at [361, 443] on p "[DATE]" at bounding box center [339, 437] width 44 height 16
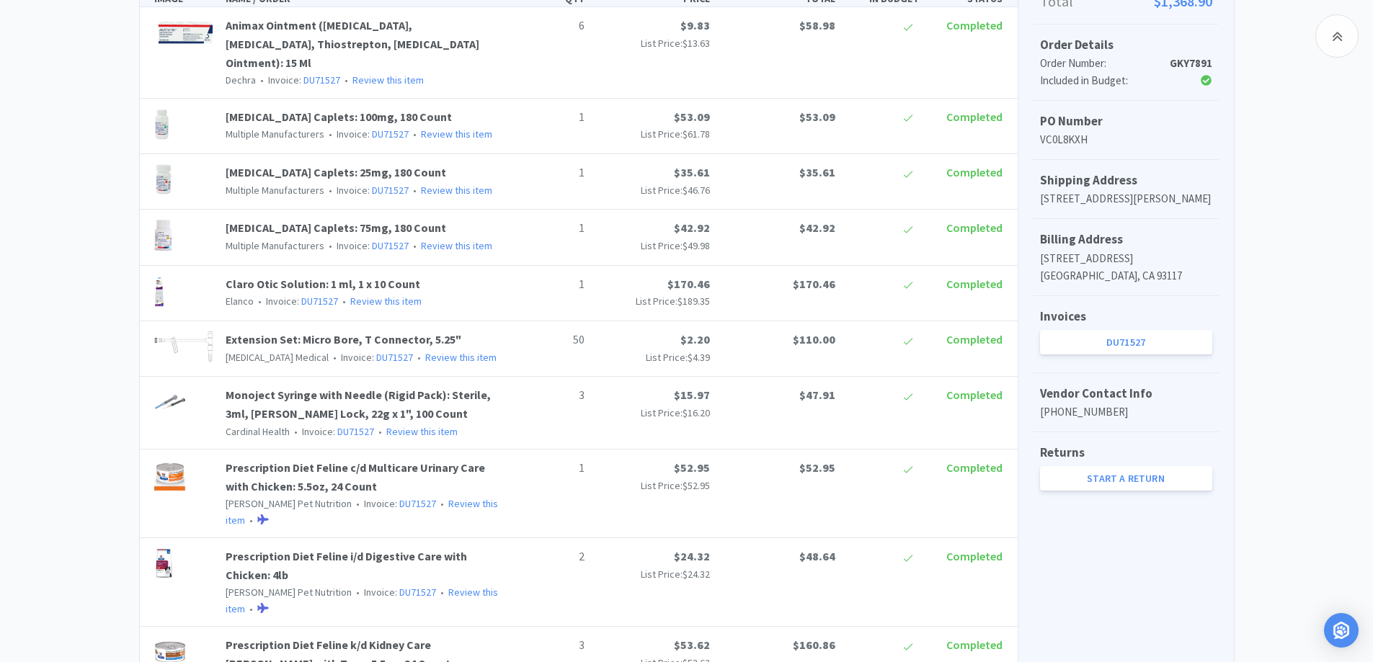
scroll to position [360, 0]
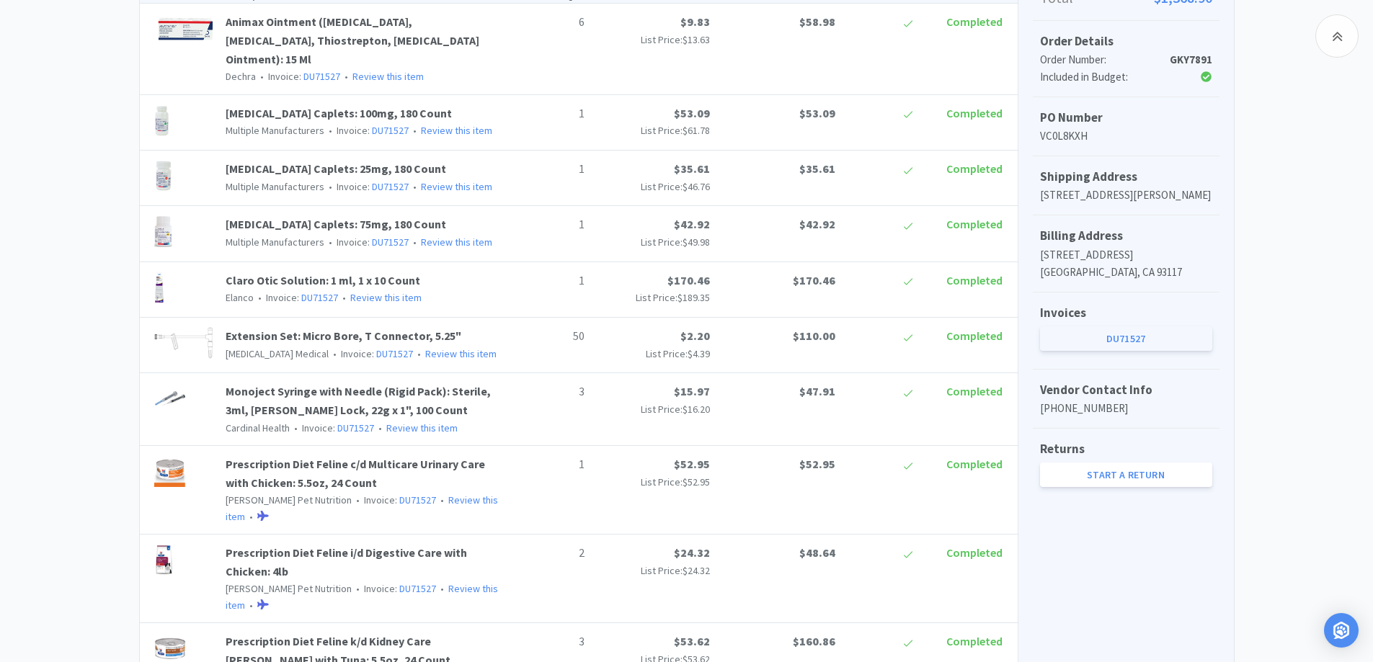
click at [1095, 339] on link "DU71527" at bounding box center [1126, 338] width 172 height 24
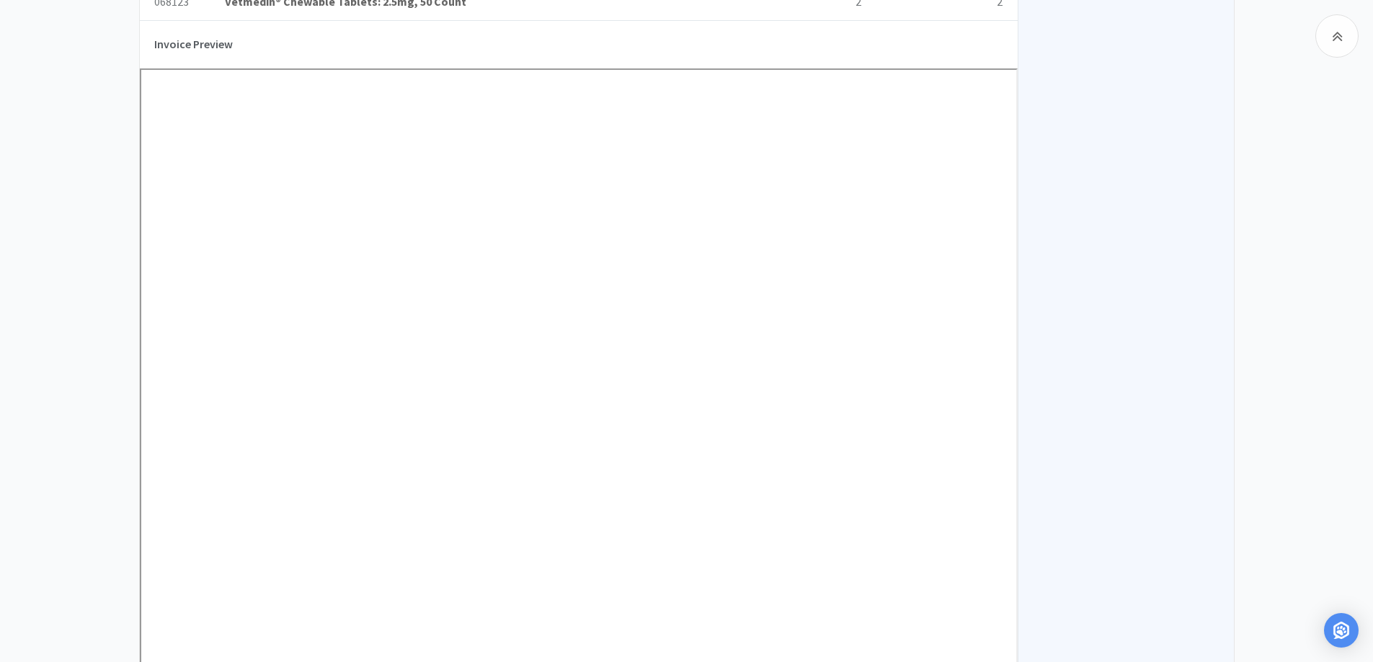
scroll to position [1153, 0]
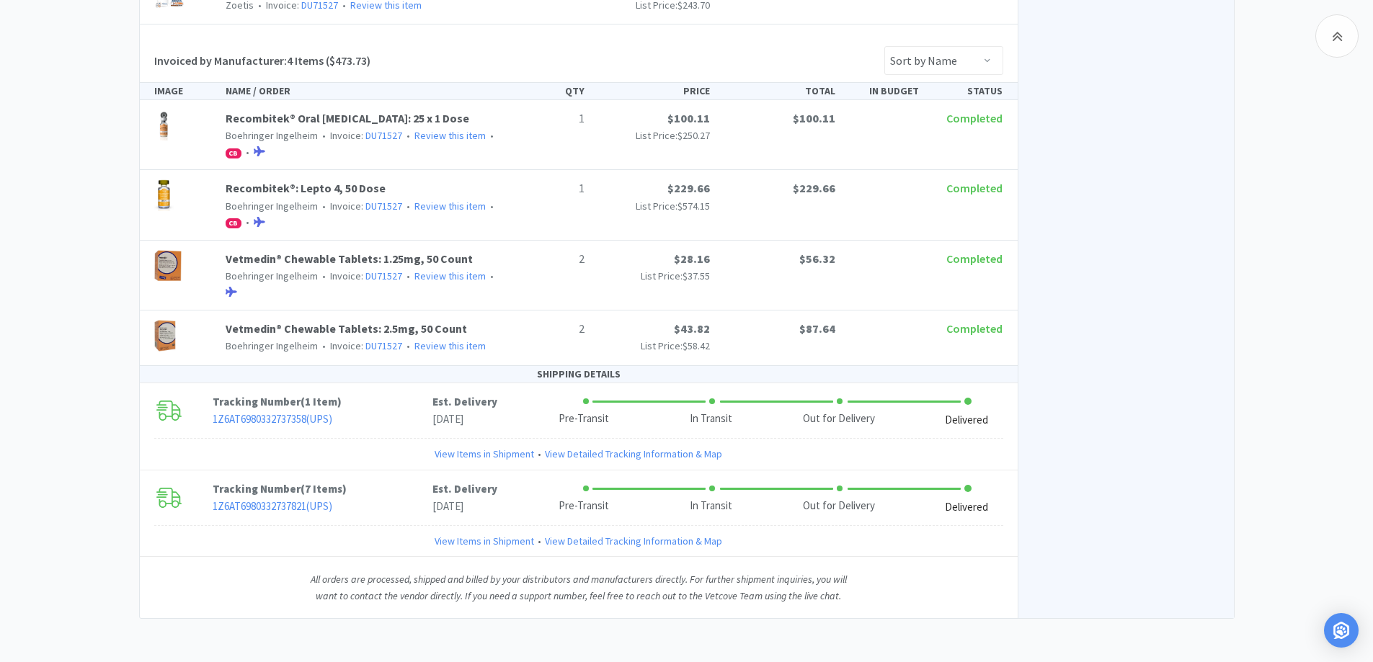
scroll to position [360, 0]
